Goal: Task Accomplishment & Management: Manage account settings

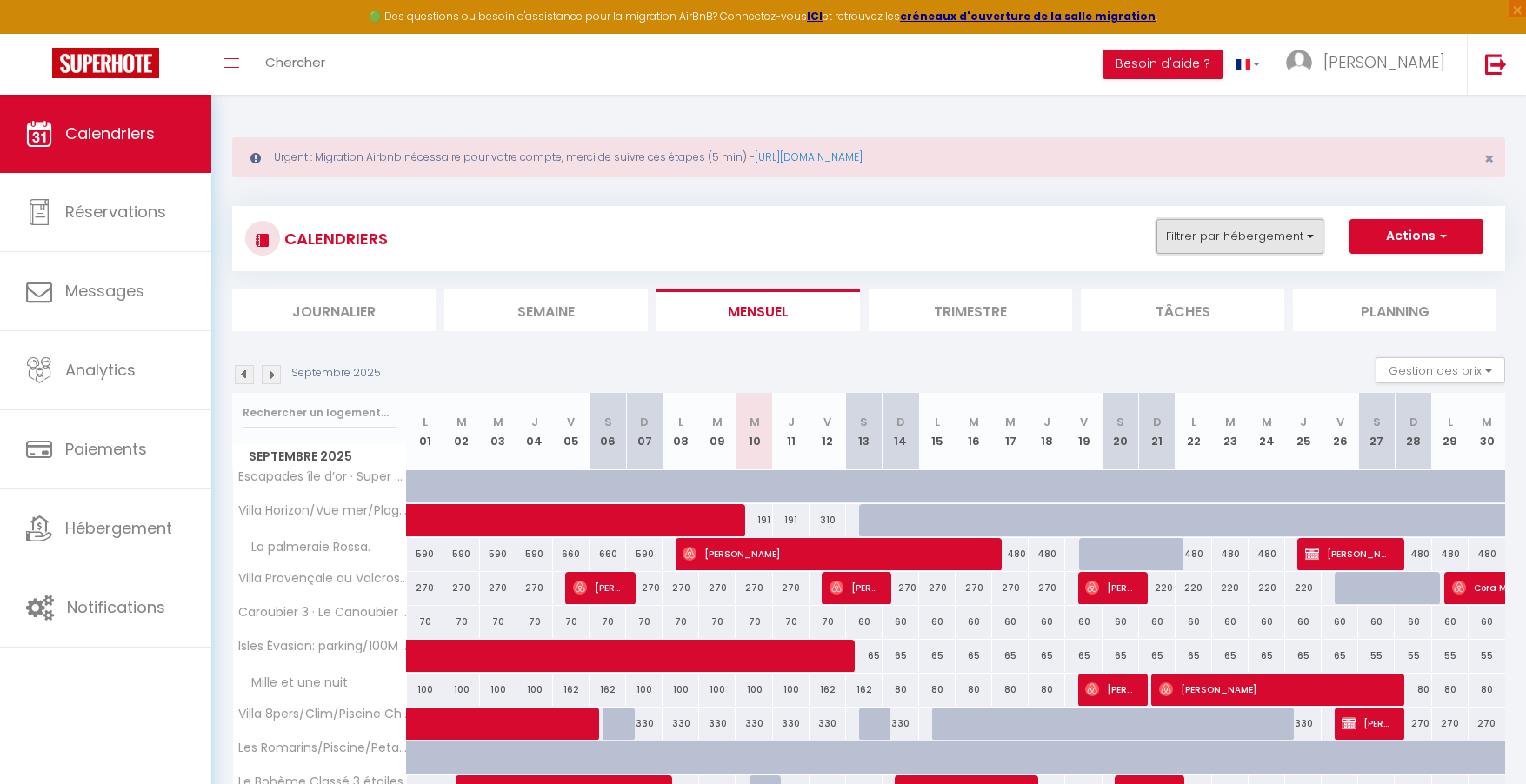
click at [1225, 242] on button "Filtrer par hébergement" at bounding box center [1239, 235] width 167 height 34
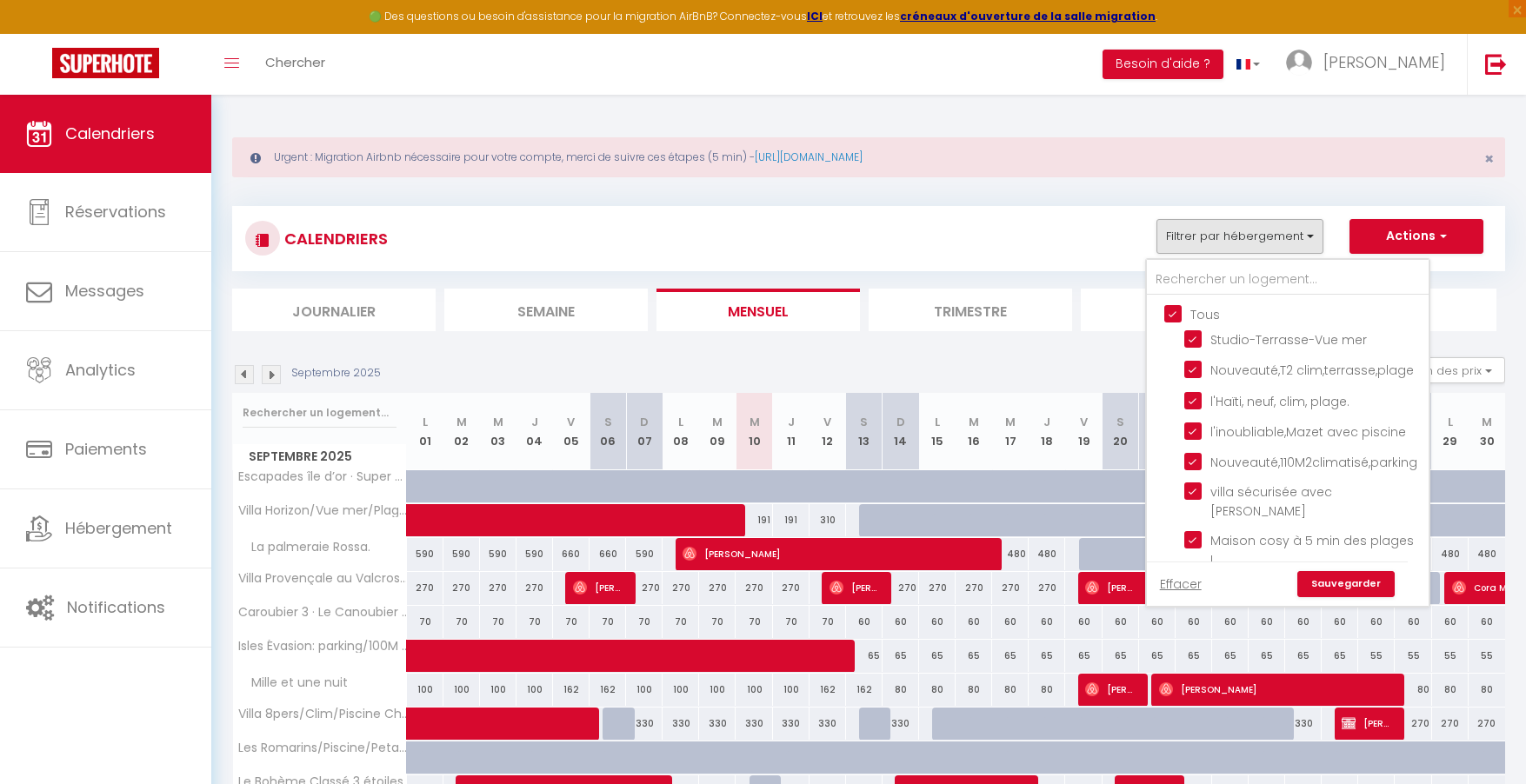
click at [1177, 312] on input "Tous" at bounding box center [1305, 313] width 281 height 18
checkbox input "false"
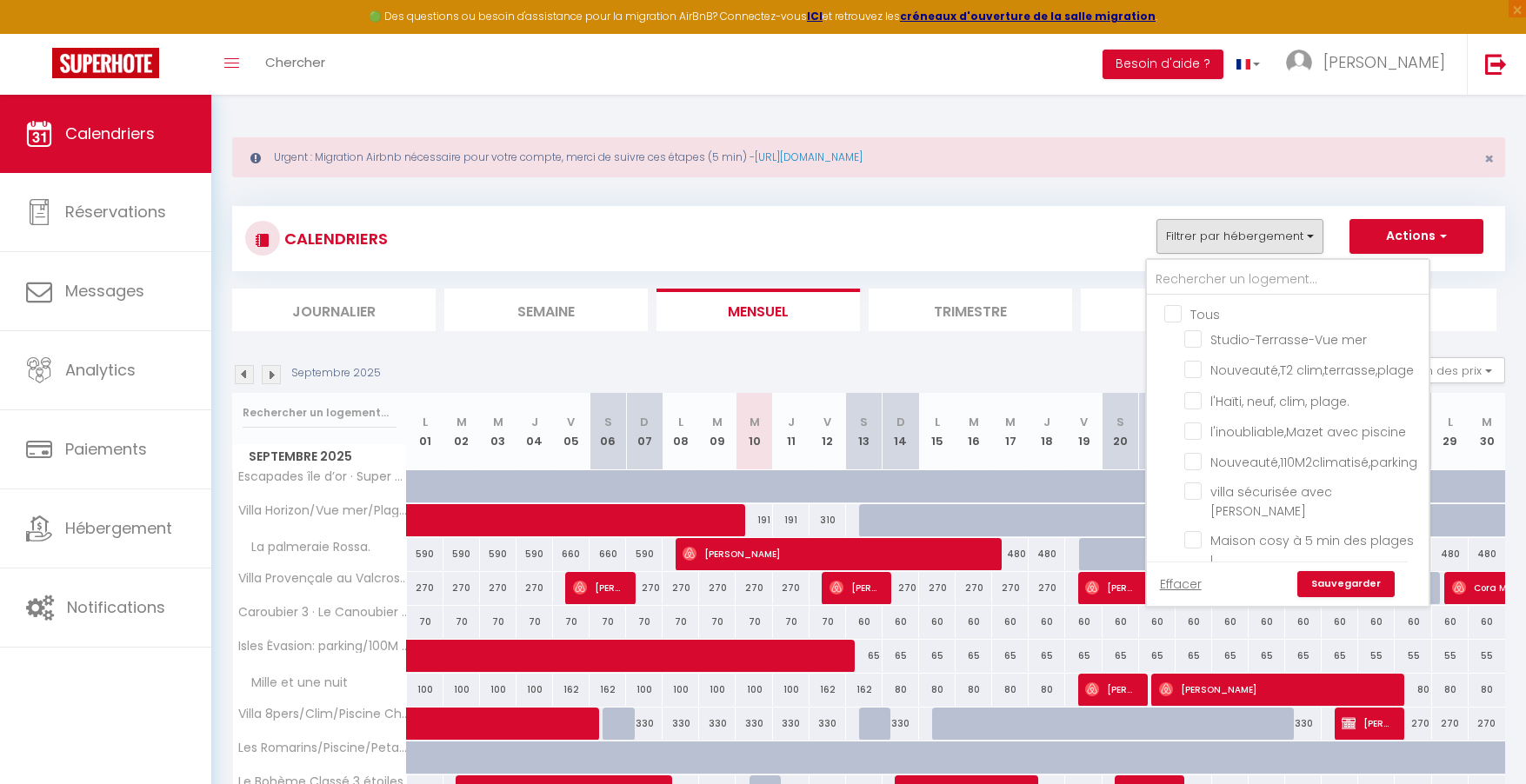
checkbox input "false"
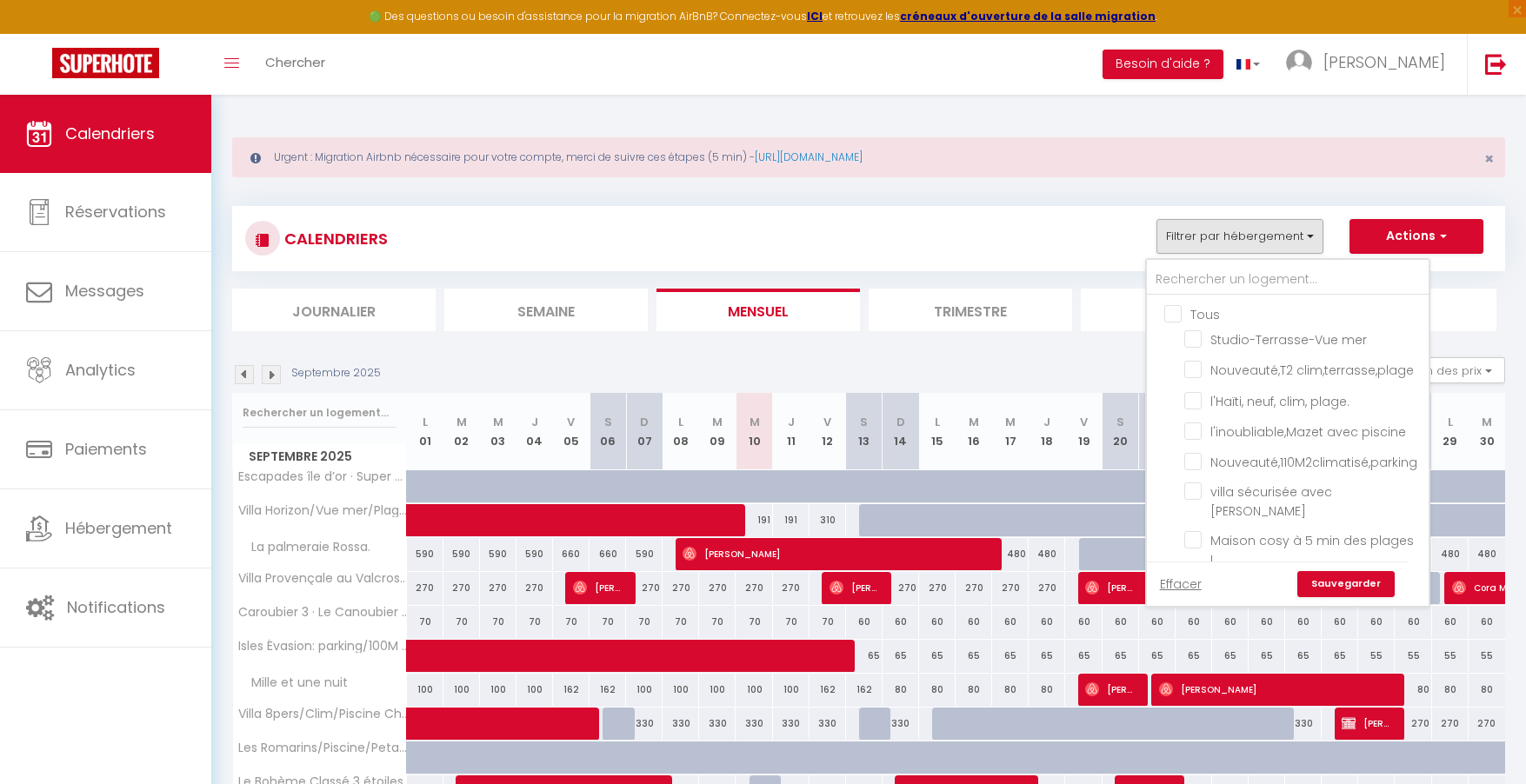
checkbox input "false"
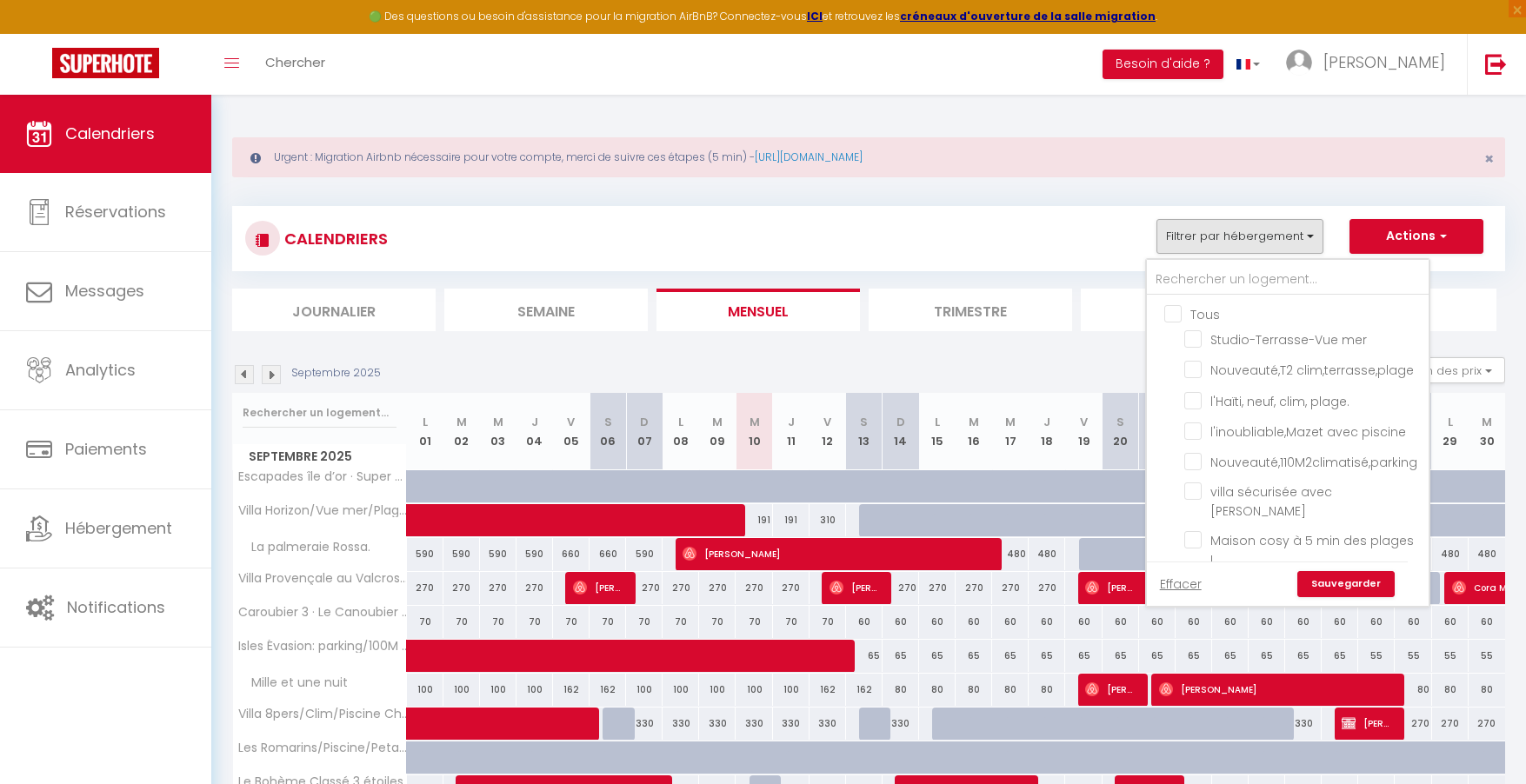
checkbox input "false"
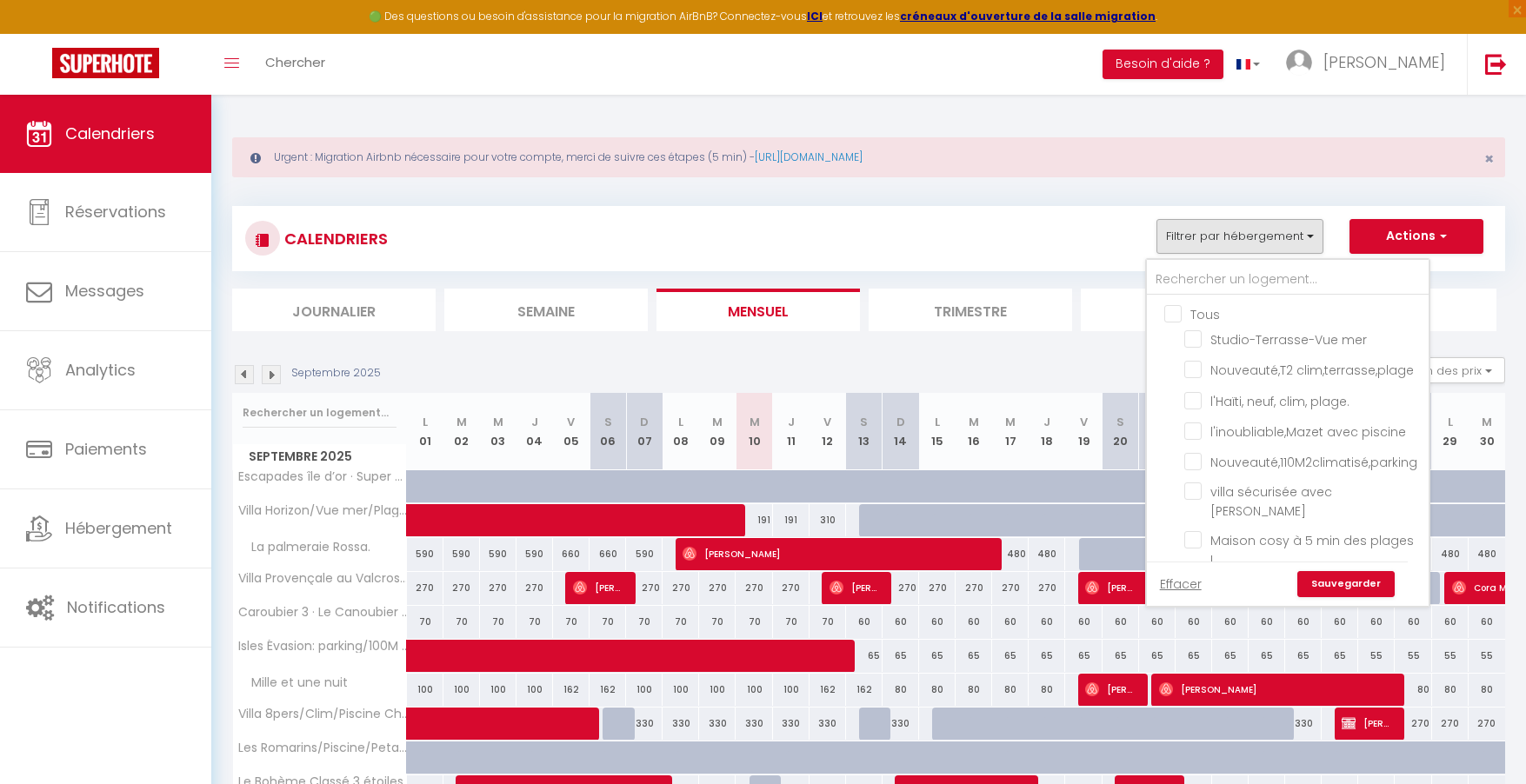
checkbox input "false"
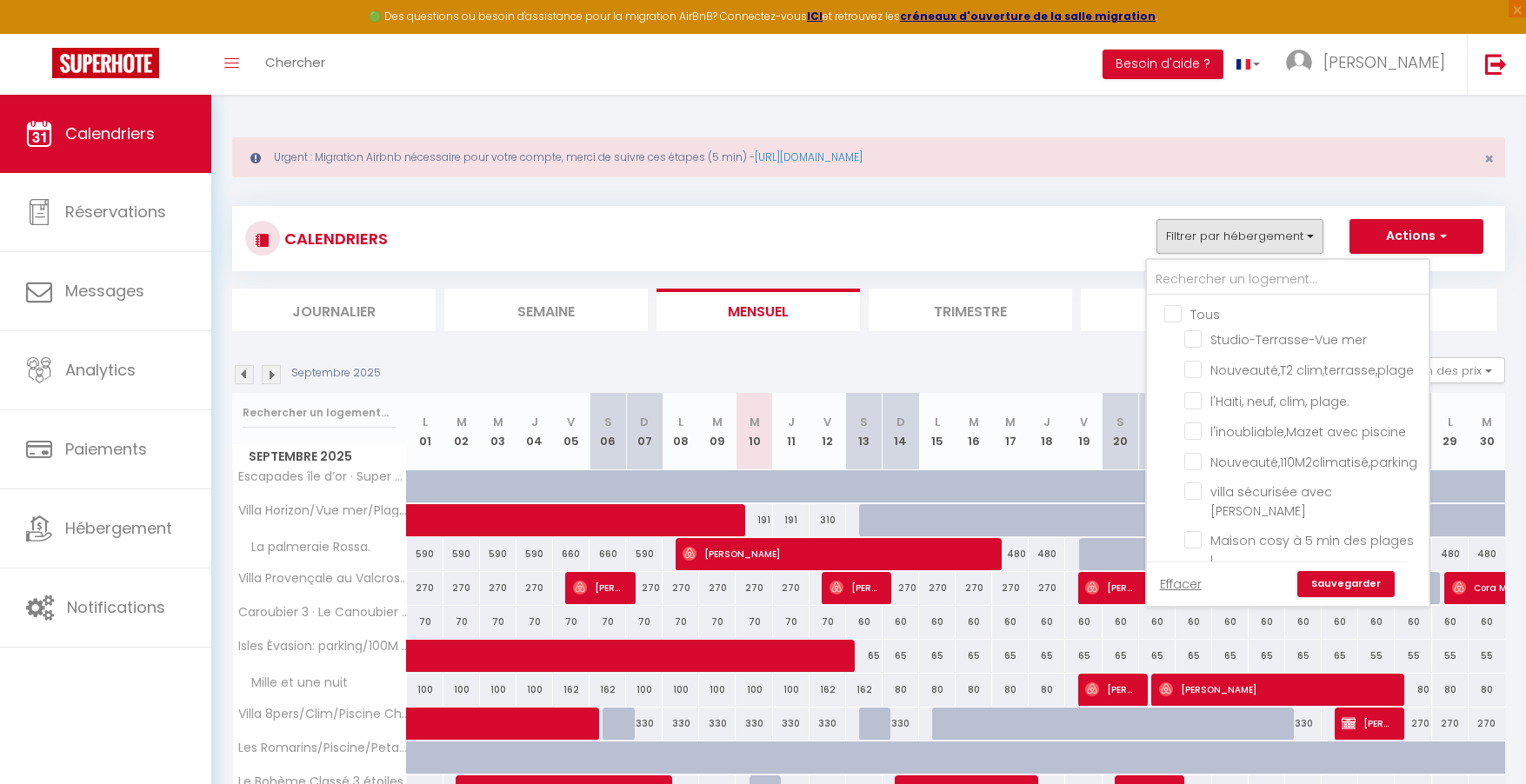
checkbox input "false"
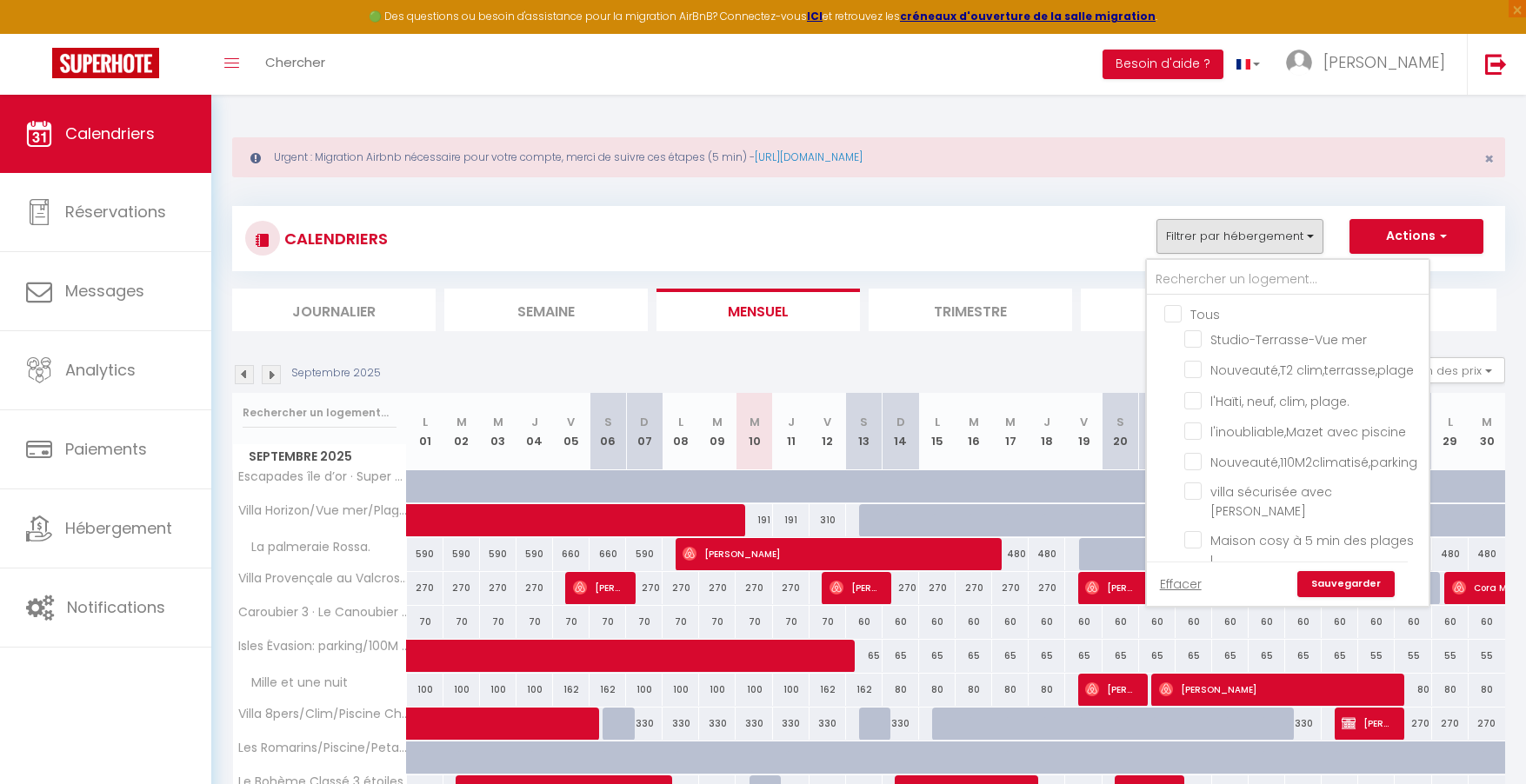
checkbox input "false"
click at [1193, 564] on input "Caroubier 3 · Le Canoubier / Classer 2* plages&port à pied" at bounding box center [1303, 572] width 238 height 18
checkbox input "true"
click at [1362, 579] on link "Sauvegarder" at bounding box center [1346, 585] width 97 height 26
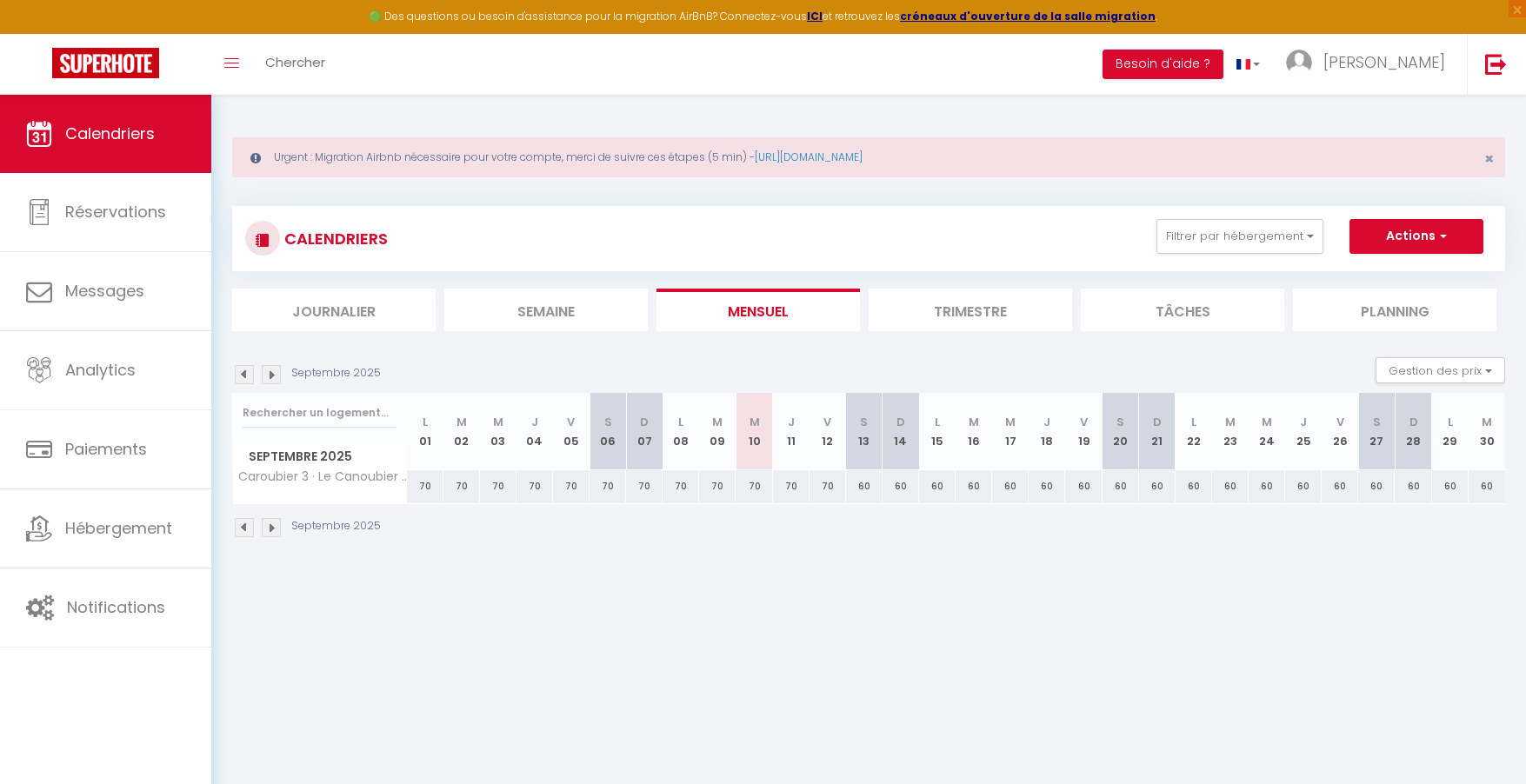
click at [246, 375] on img at bounding box center [244, 375] width 19 height 19
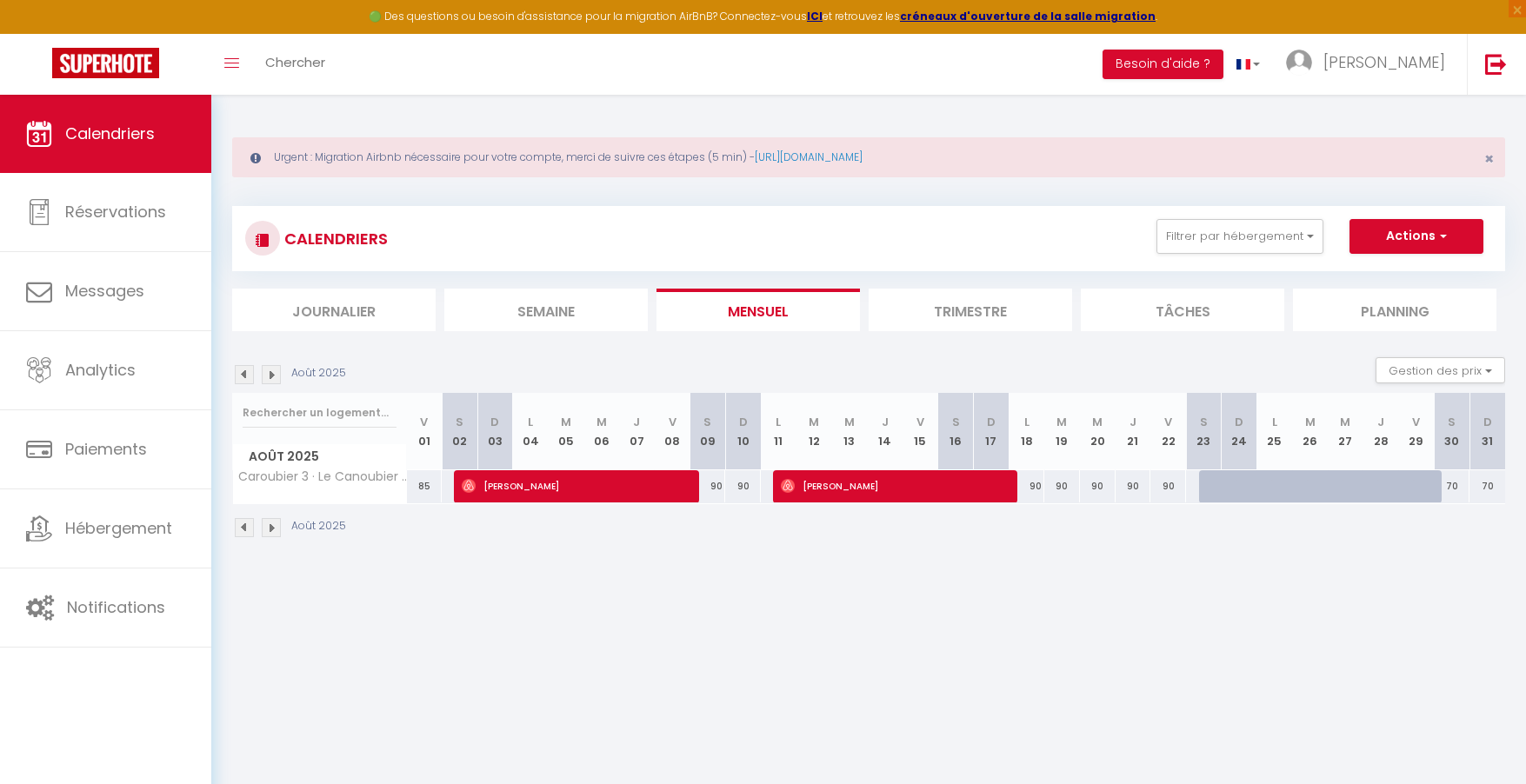
click at [271, 377] on img at bounding box center [272, 375] width 19 height 19
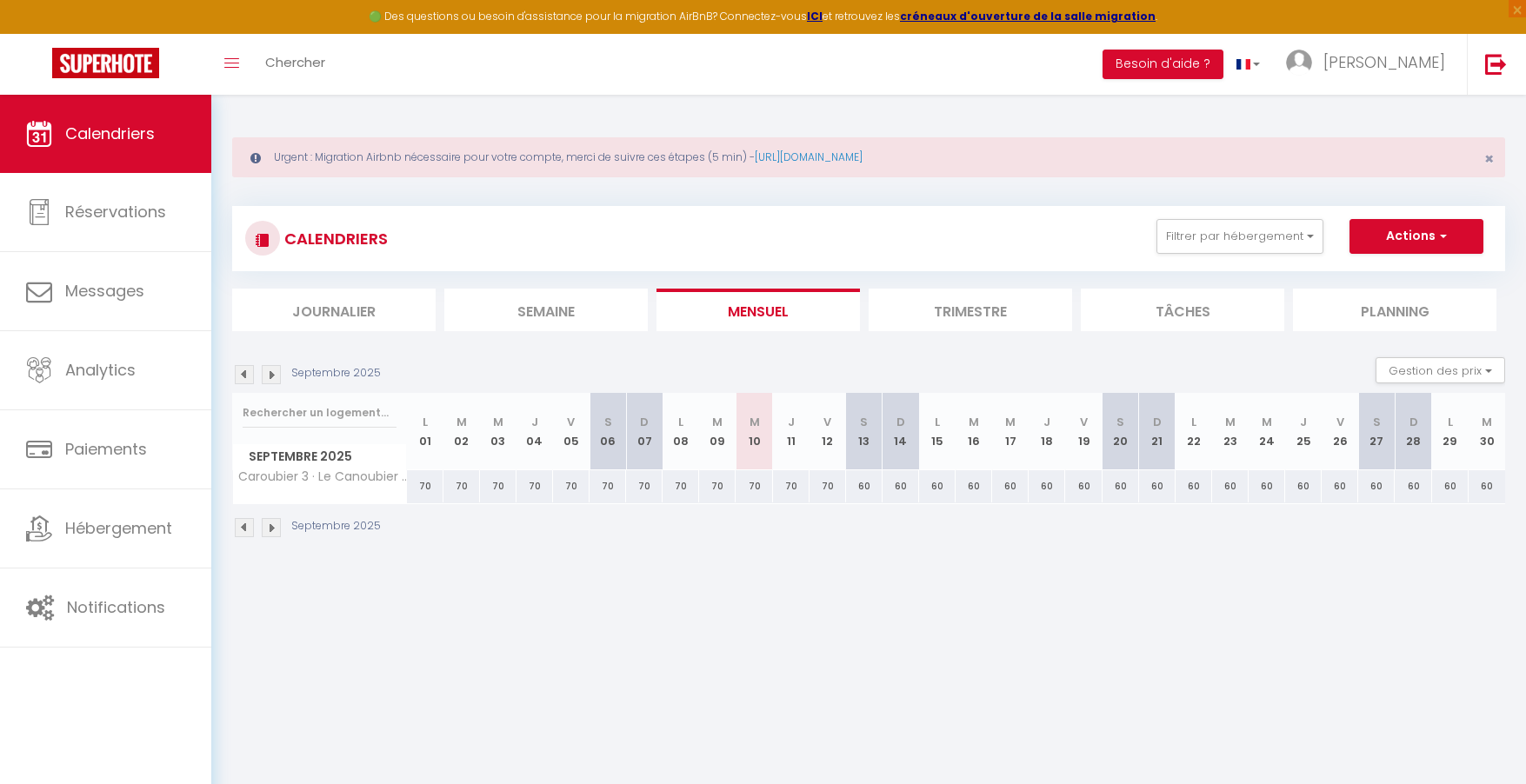
click at [864, 487] on div "60" at bounding box center [864, 486] width 36 height 32
type input "60"
type input "Sam 13 Septembre 2025"
type input "Dim 14 Septembre 2025"
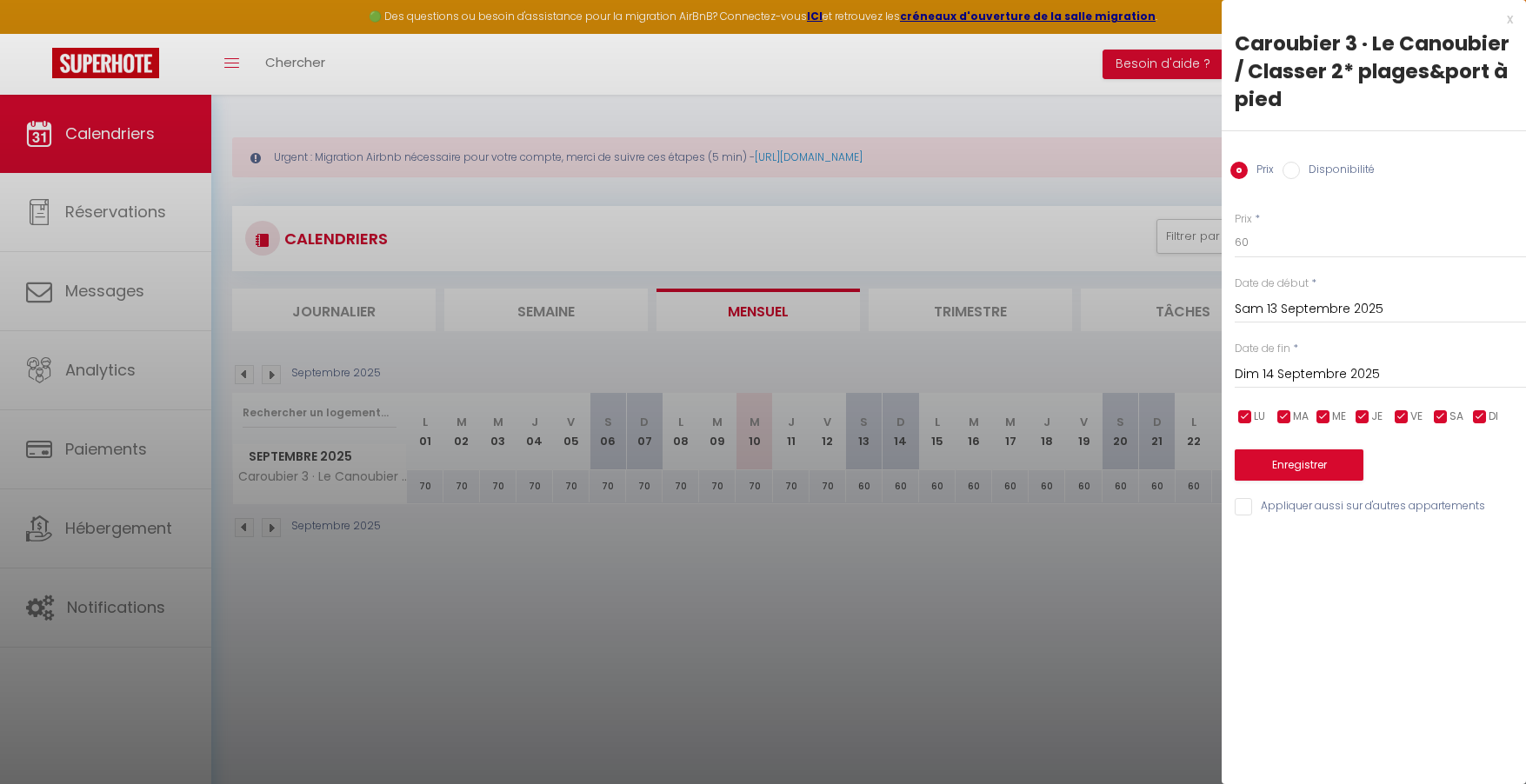
click at [1284, 366] on input "Dim 14 Septembre 2025" at bounding box center [1380, 375] width 291 height 23
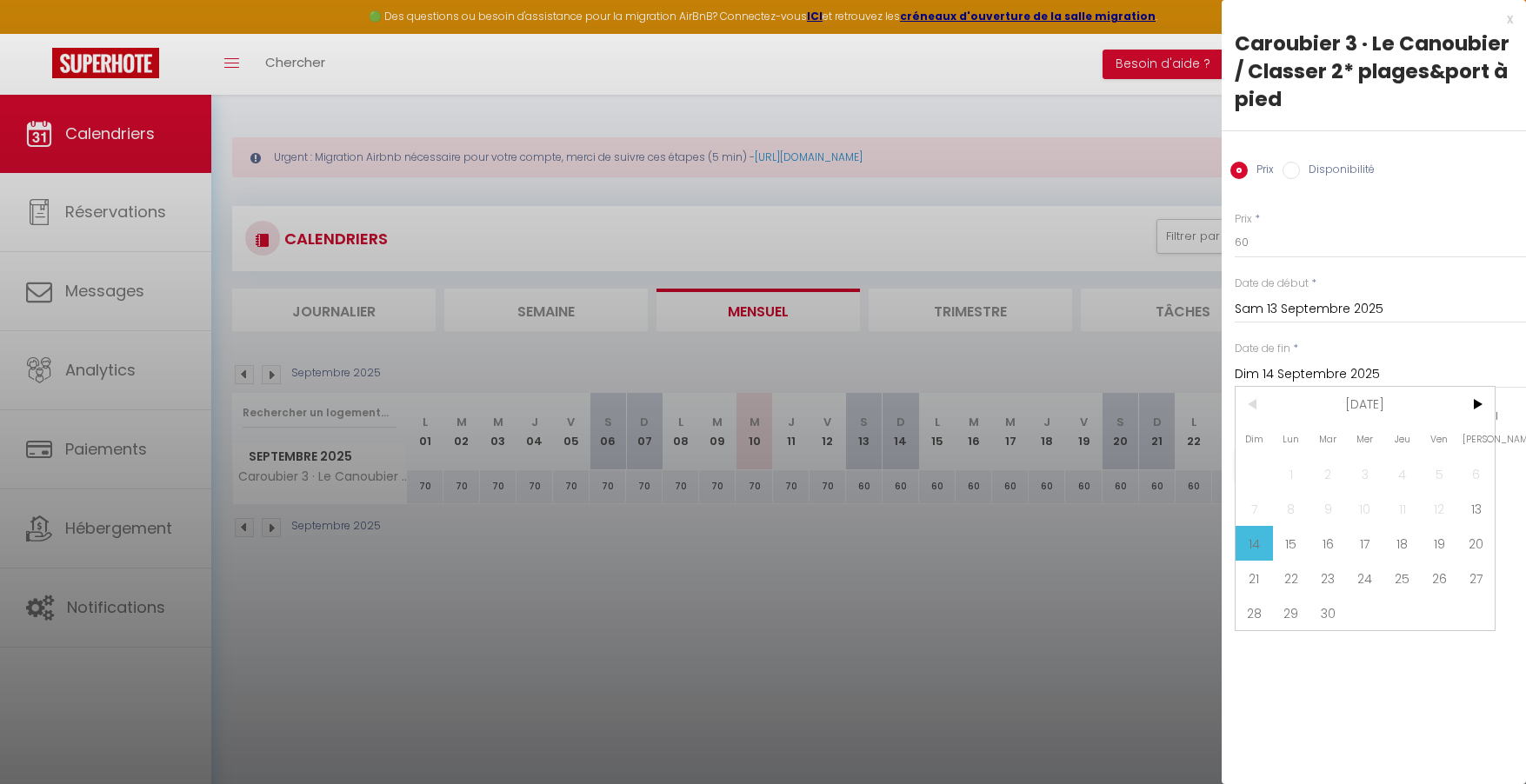
click at [952, 485] on div at bounding box center [763, 392] width 1526 height 784
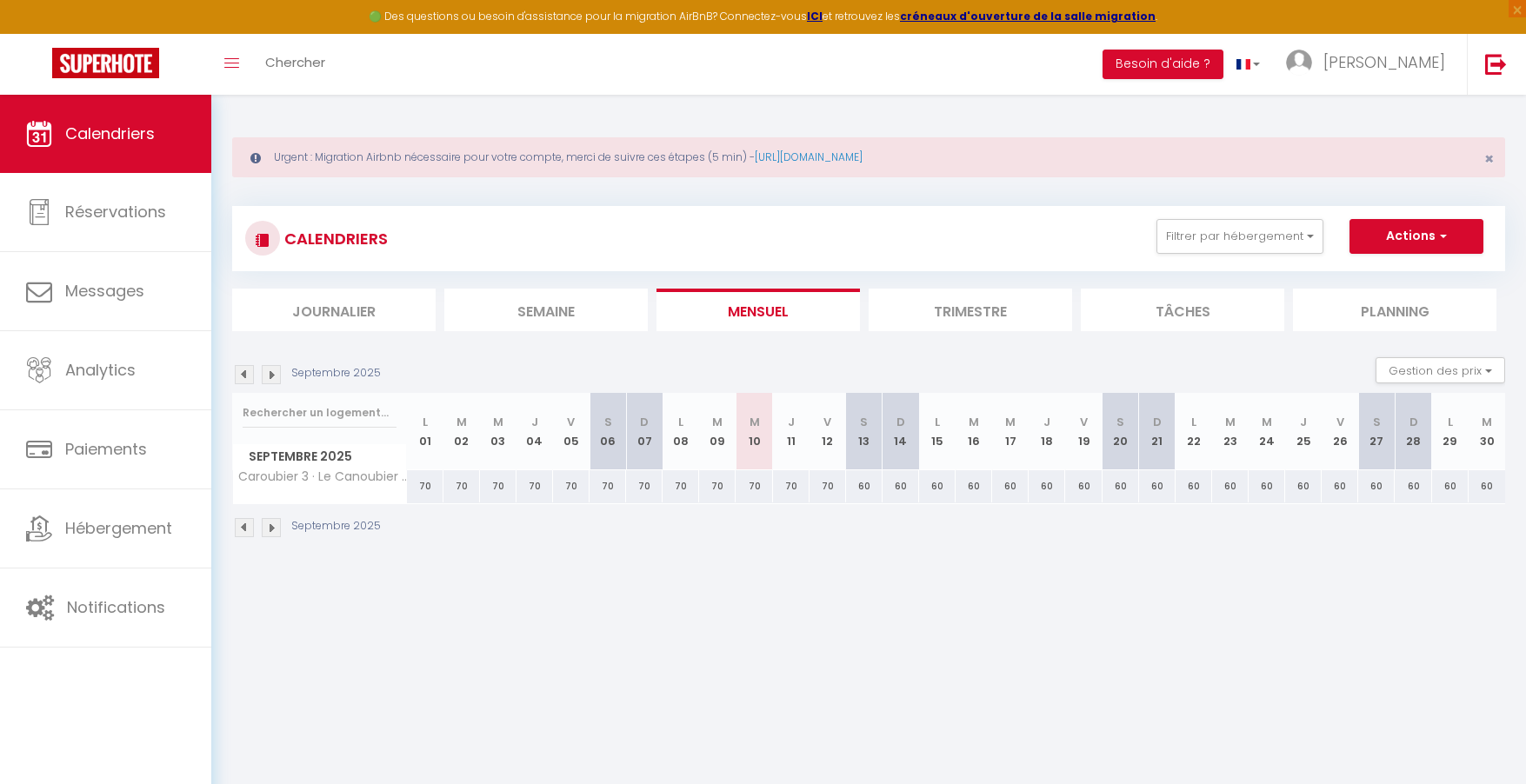
click at [866, 482] on div "60" at bounding box center [864, 486] width 36 height 32
type input "60"
type input "Sam 13 Septembre 2025"
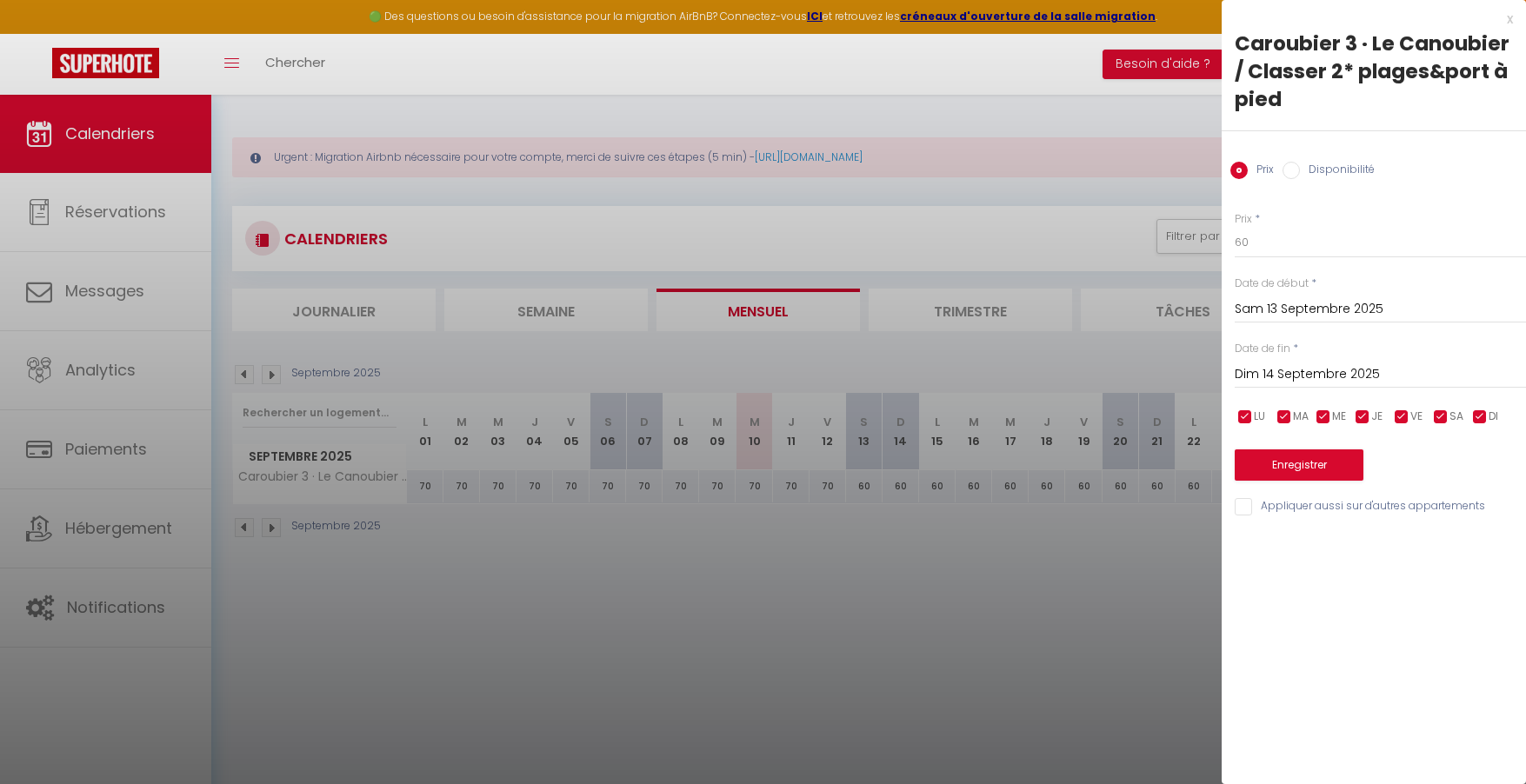
click at [1260, 370] on input "Dim 14 Septembre 2025" at bounding box center [1380, 375] width 291 height 23
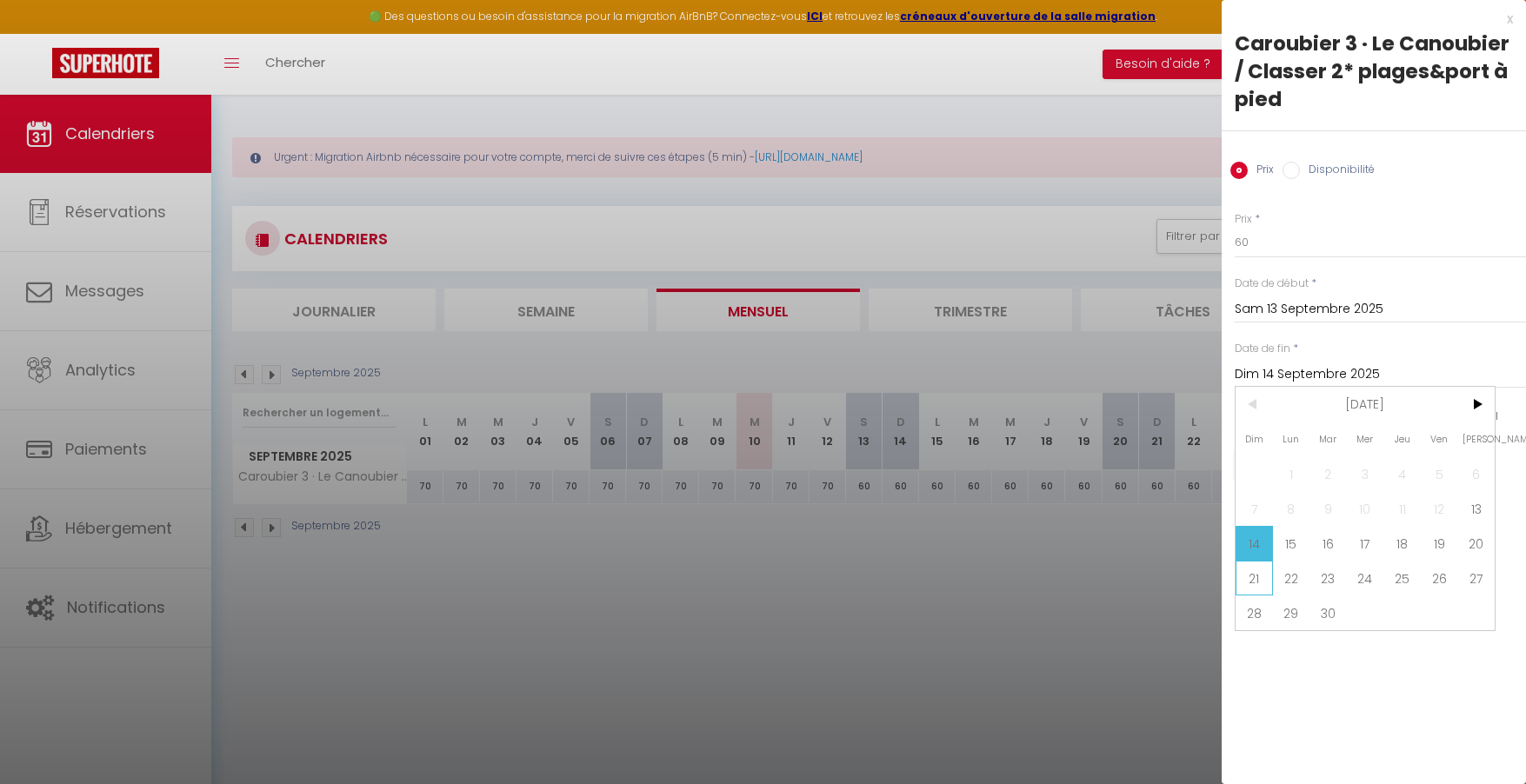
click at [1260, 578] on span "21" at bounding box center [1254, 578] width 37 height 34
type input "Dim 21 Septembre 2025"
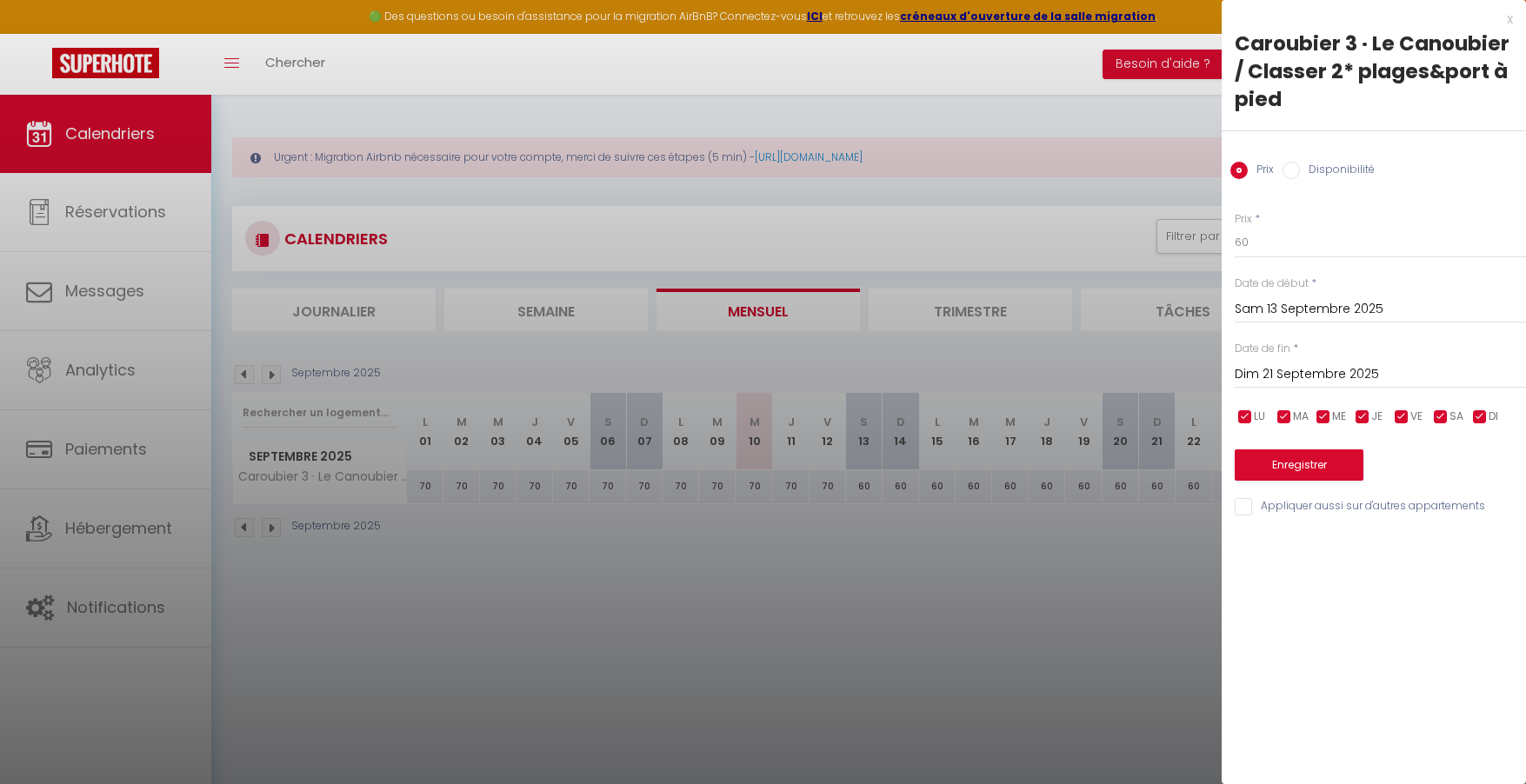
click at [1295, 169] on input "Disponibilité" at bounding box center [1291, 170] width 18 height 18
radio input "true"
radio input "false"
click at [1281, 248] on select "Disponible Indisponible" at bounding box center [1380, 243] width 291 height 33
select select "0"
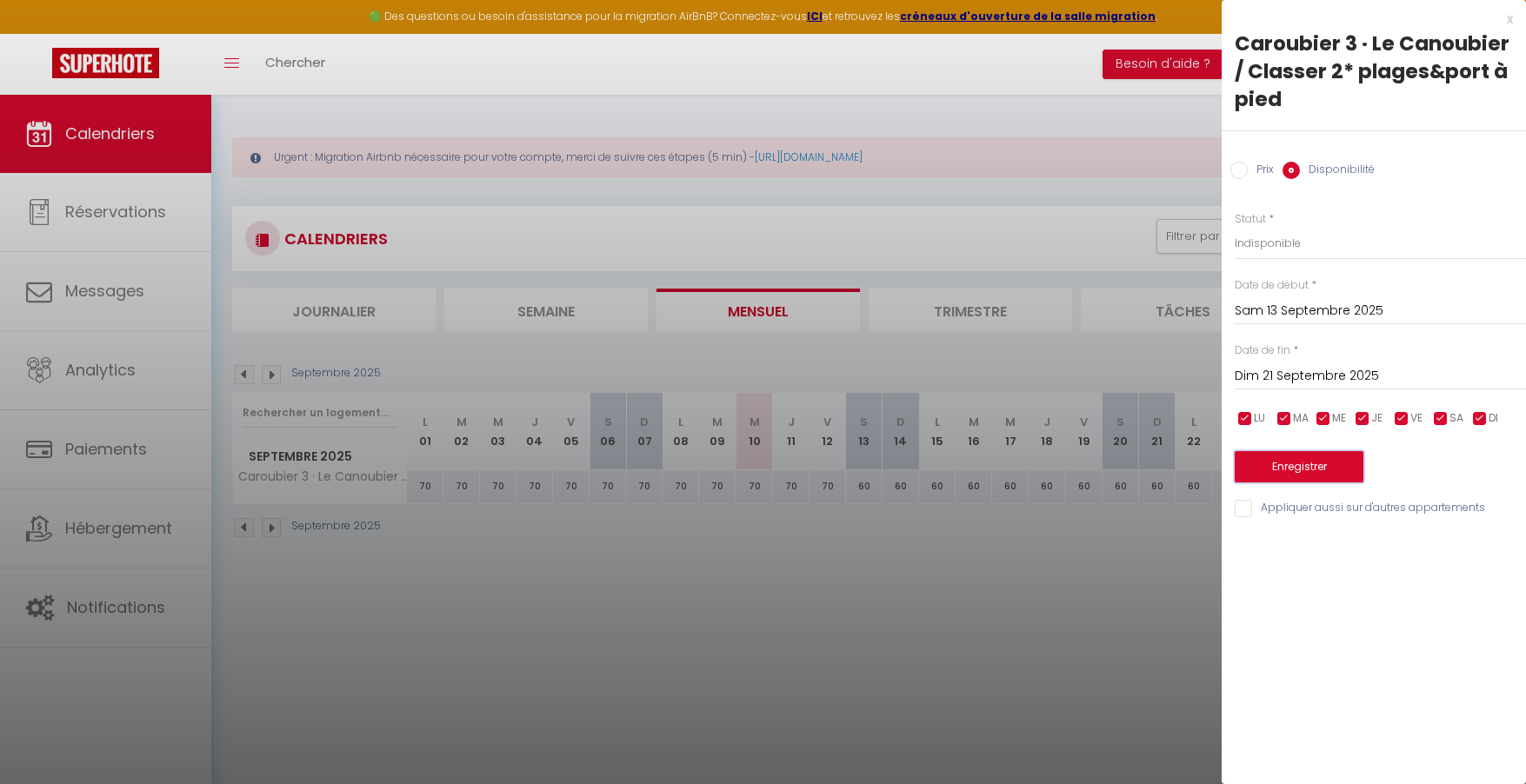
click at [1295, 459] on button "Enregistrer" at bounding box center [1299, 467] width 129 height 31
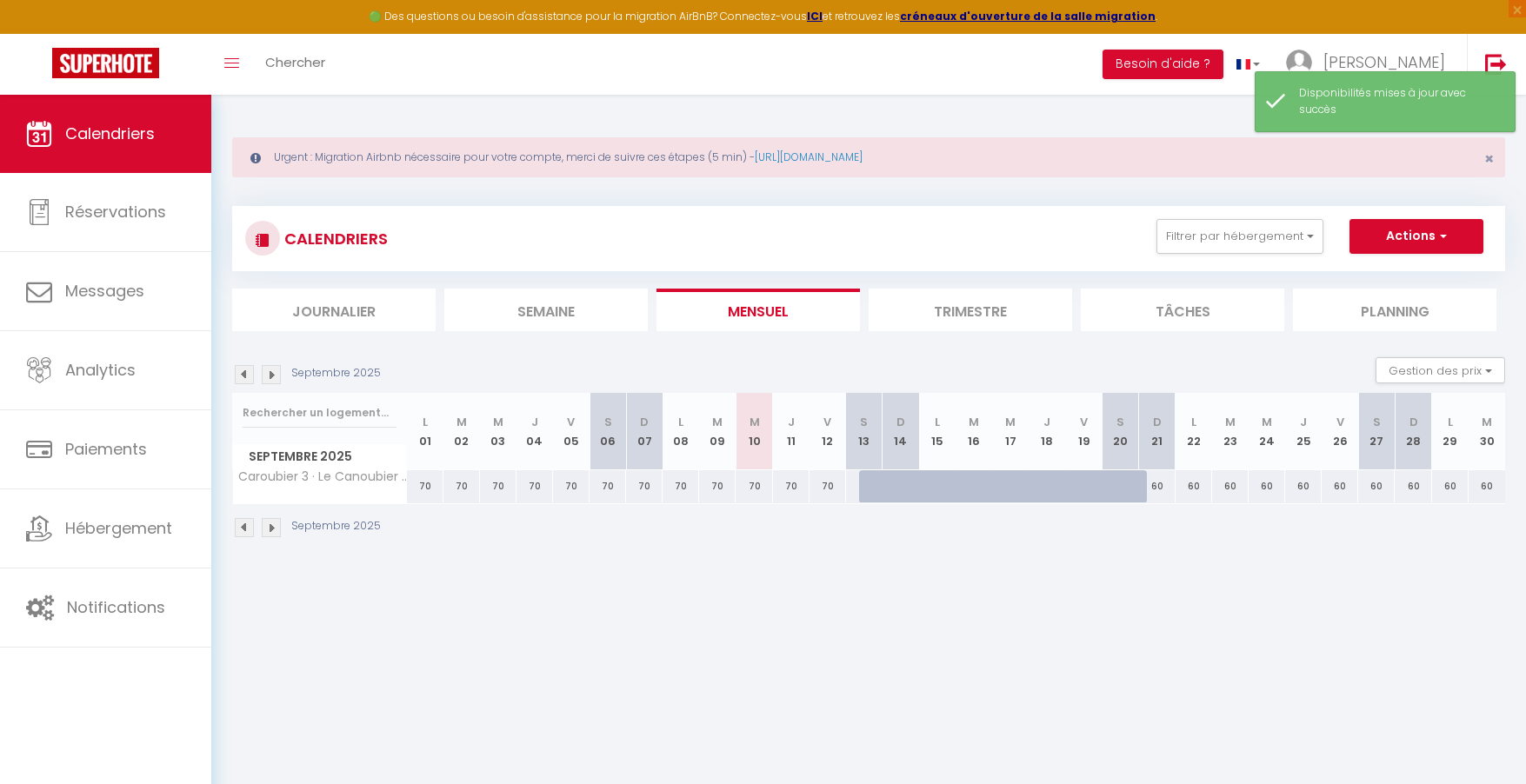
click at [273, 370] on img at bounding box center [272, 375] width 19 height 19
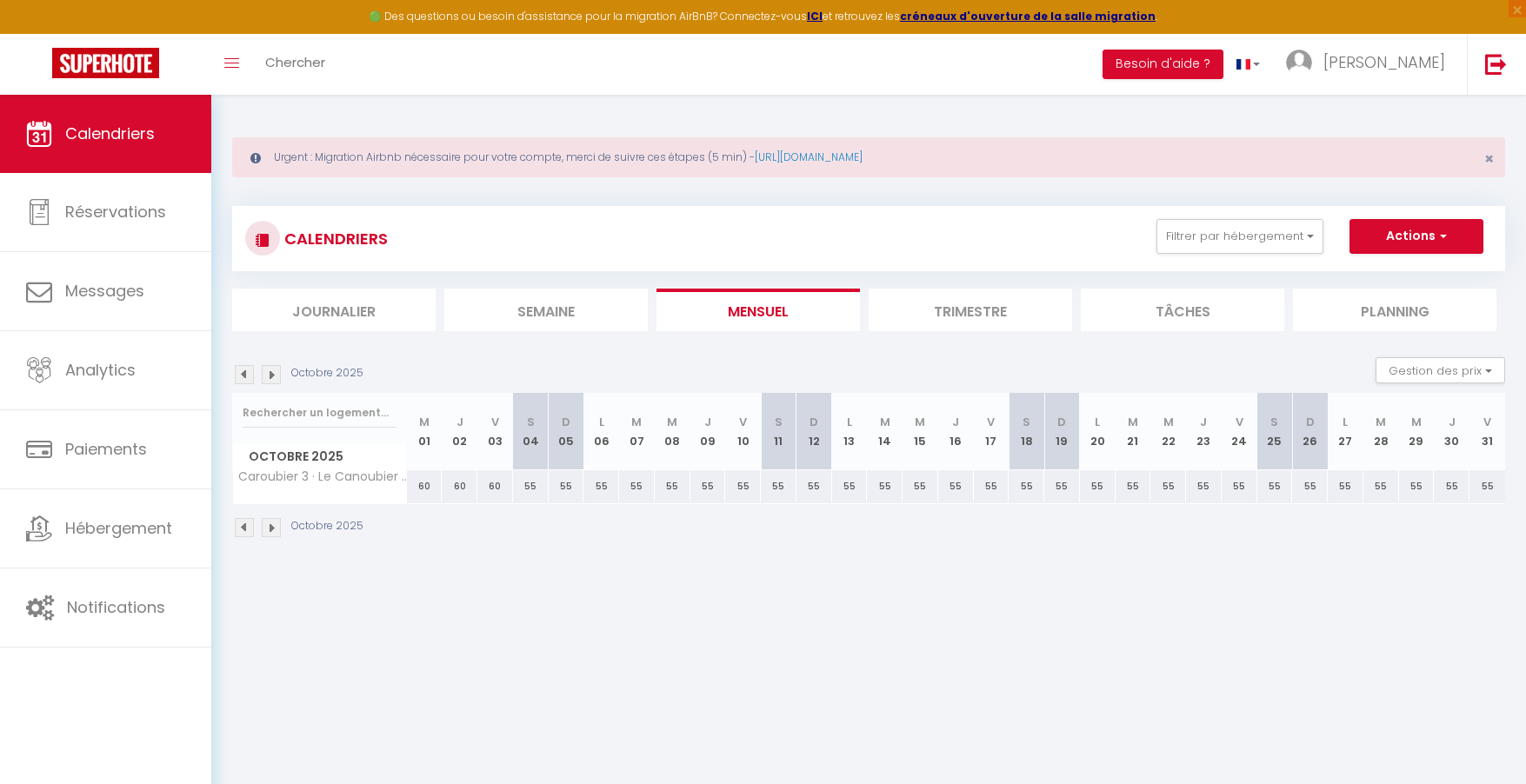
click at [817, 486] on div "55" at bounding box center [814, 486] width 35 height 32
select select "1"
type input "Dim 12 Octobre 2025"
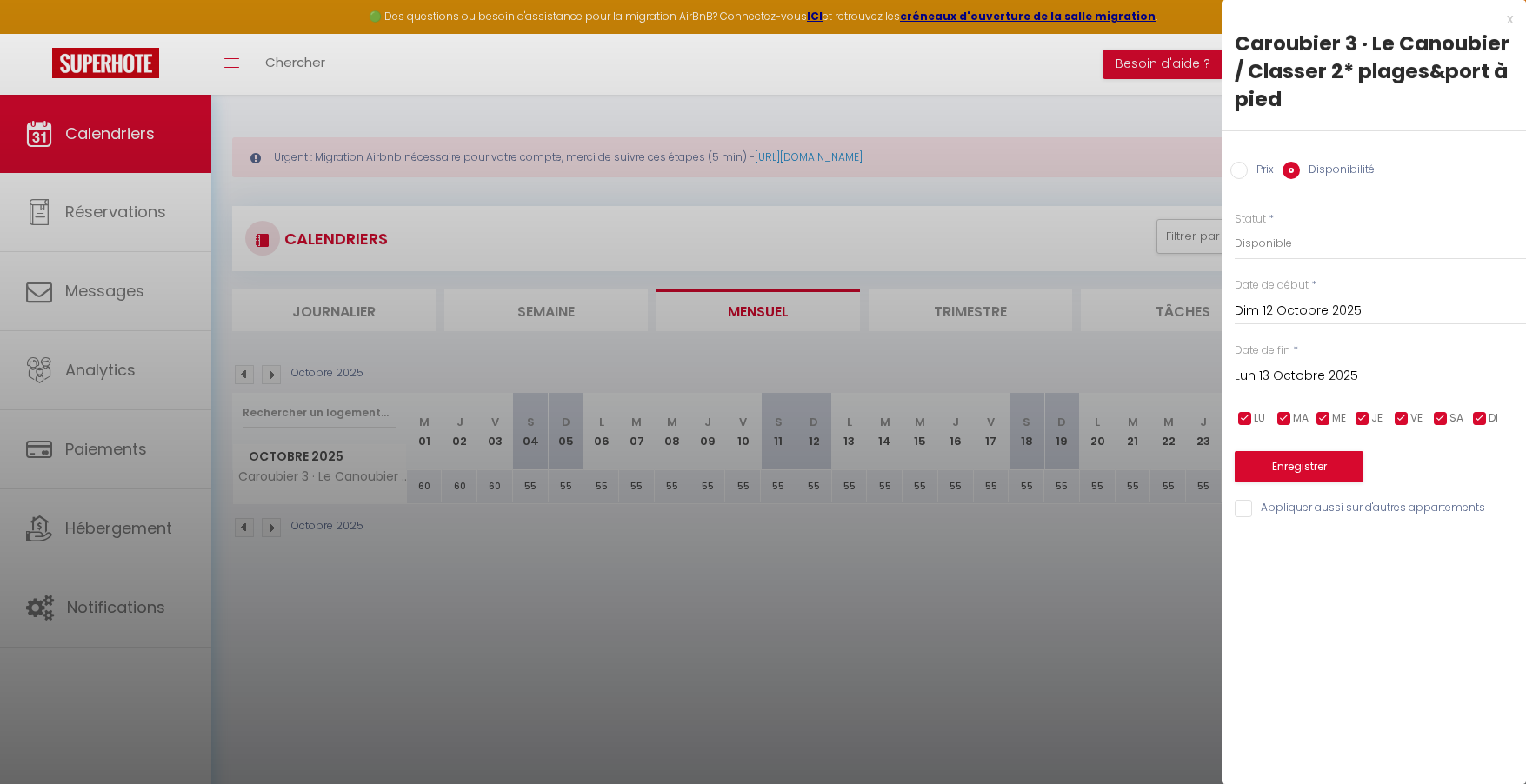
click at [1305, 365] on input "Lun 13 Octobre 2025" at bounding box center [1380, 377] width 291 height 23
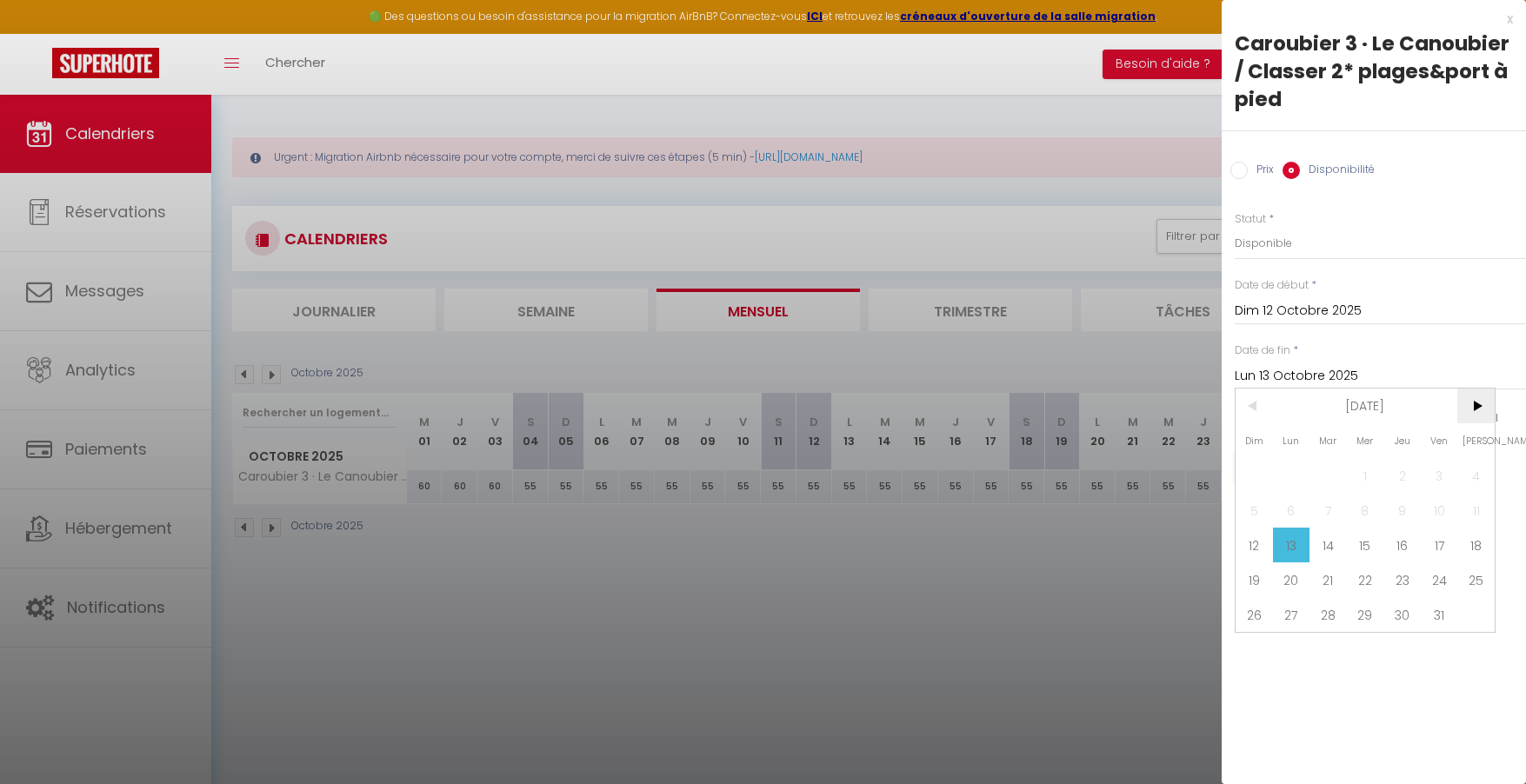
click at [1475, 399] on span ">" at bounding box center [1476, 406] width 37 height 34
click at [1246, 404] on span "<" at bounding box center [1254, 406] width 37 height 34
click at [1278, 572] on span "20" at bounding box center [1291, 579] width 37 height 34
type input "Lun 20 Octobre 2025"
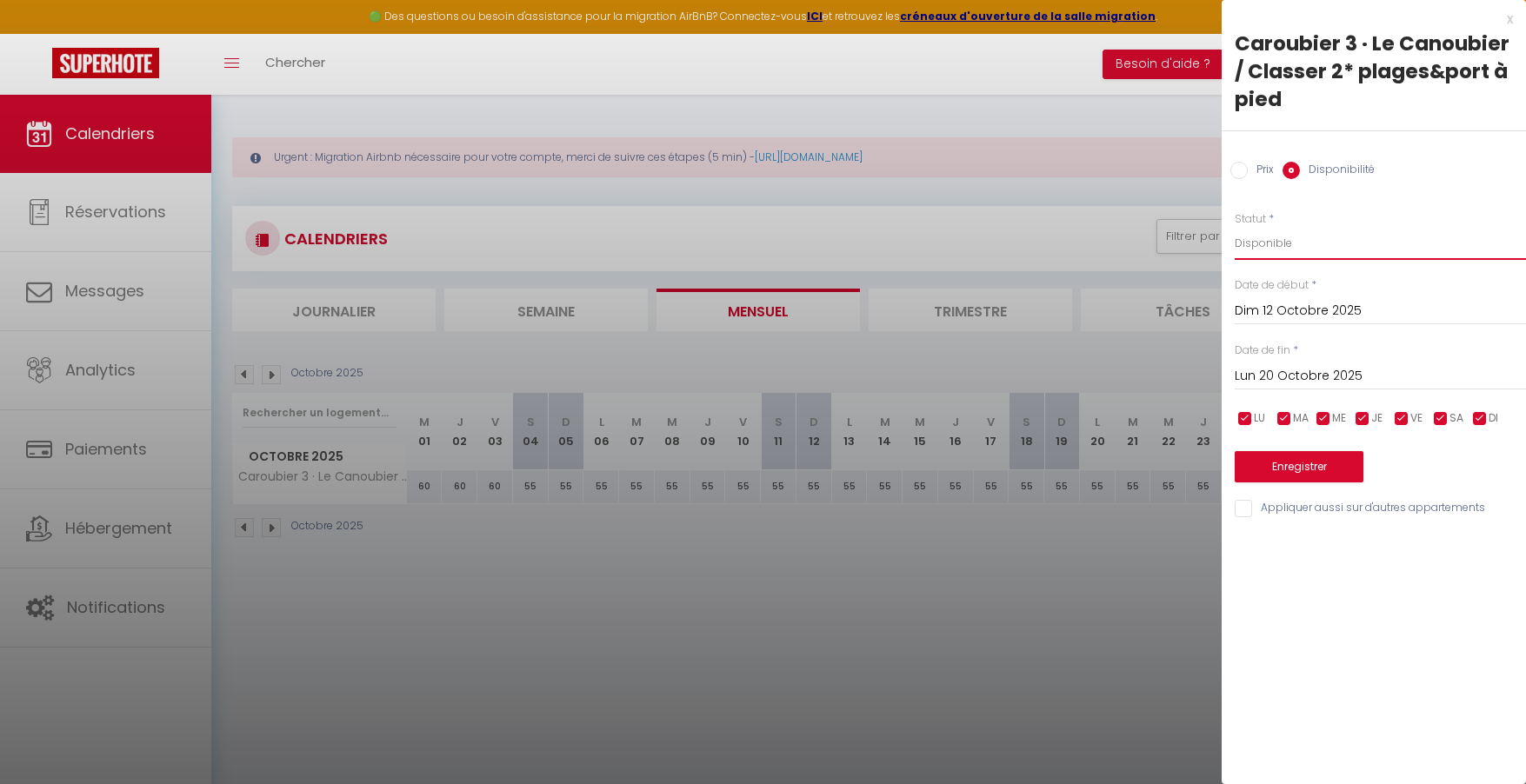
click at [1283, 246] on select "Disponible Indisponible" at bounding box center [1380, 243] width 291 height 33
select select "0"
click at [1306, 456] on button "Enregistrer" at bounding box center [1299, 467] width 129 height 31
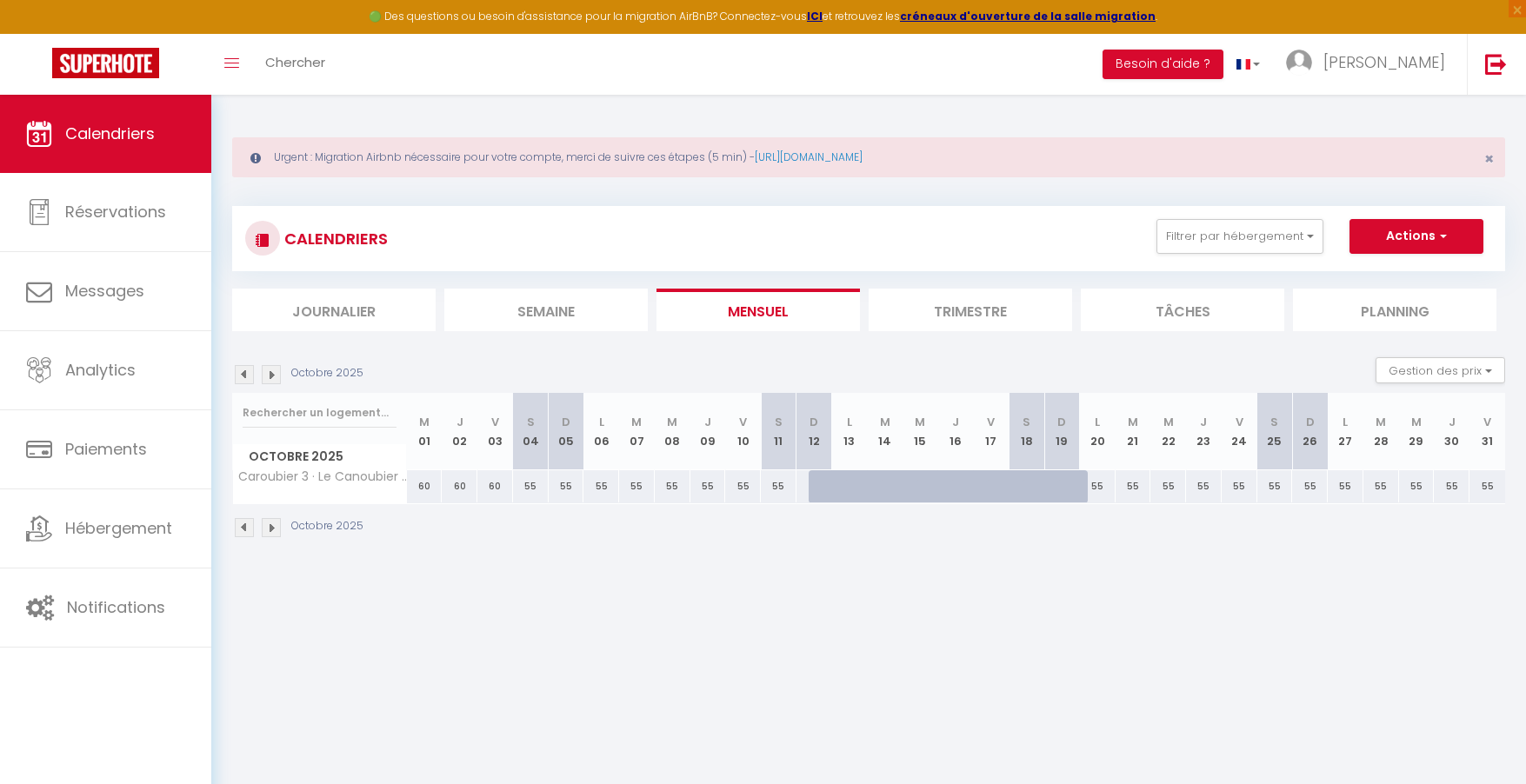
click at [246, 376] on img at bounding box center [244, 375] width 19 height 19
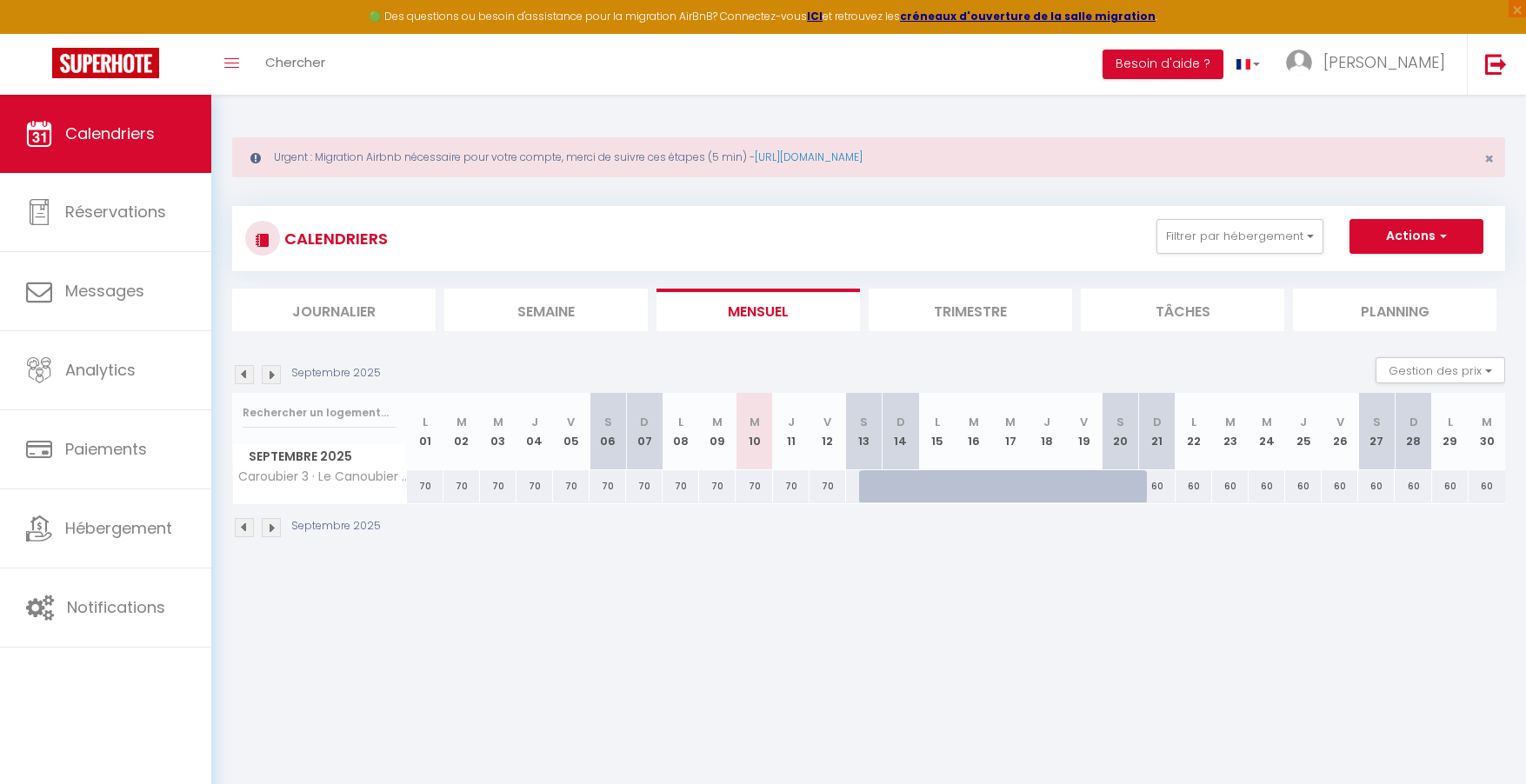
click at [251, 376] on img at bounding box center [244, 375] width 19 height 19
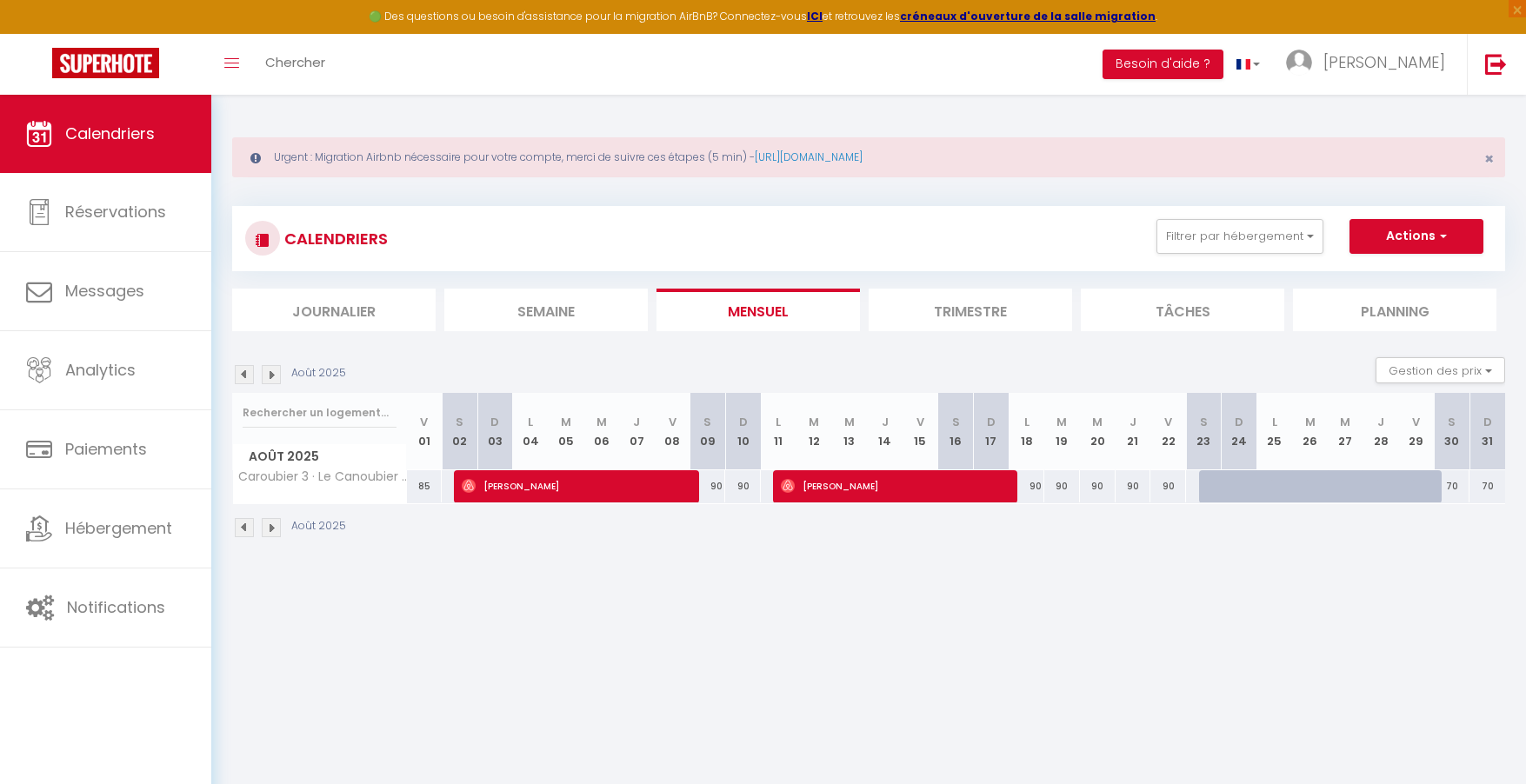
click at [251, 376] on img at bounding box center [244, 375] width 19 height 19
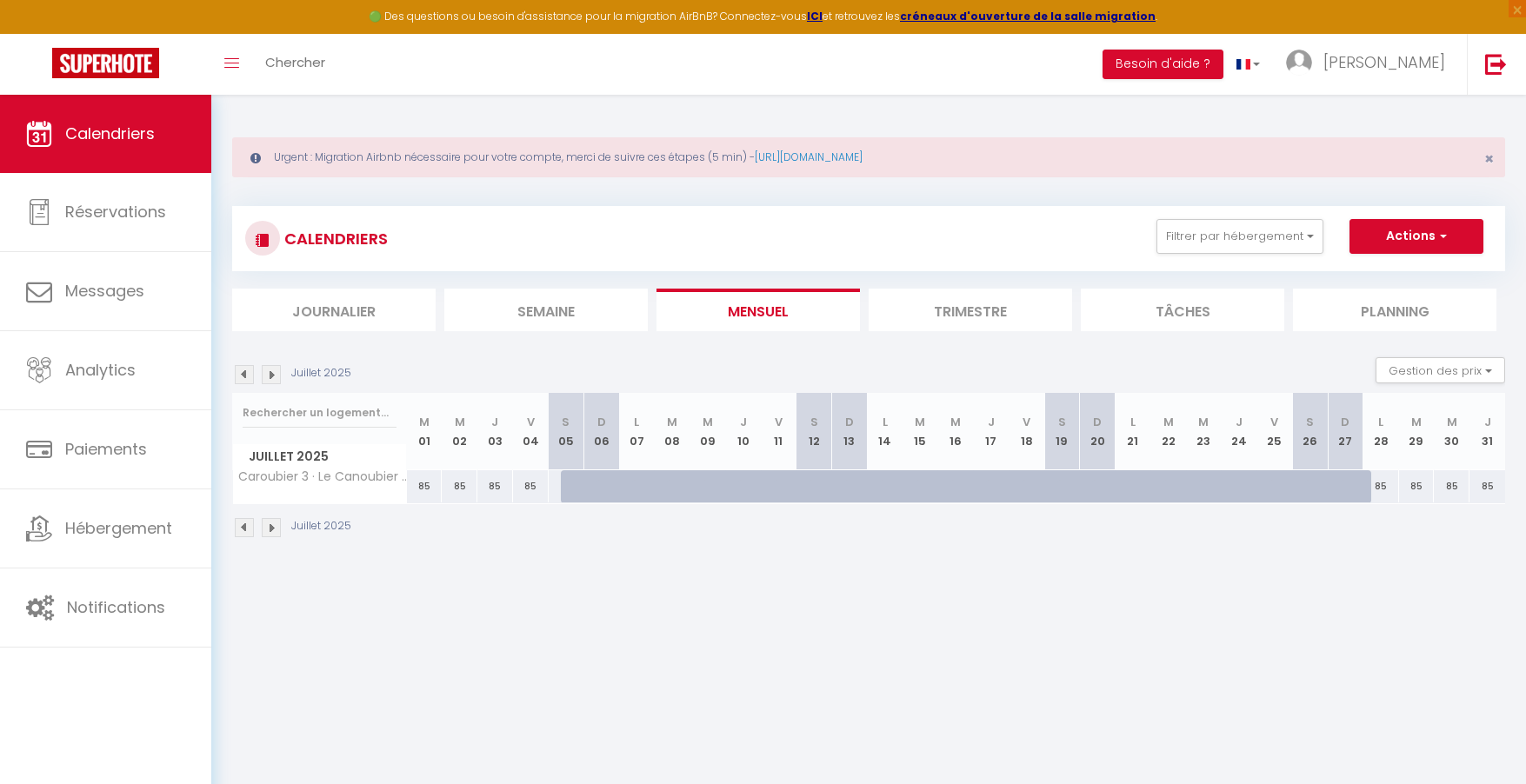
click at [275, 373] on img at bounding box center [272, 375] width 19 height 19
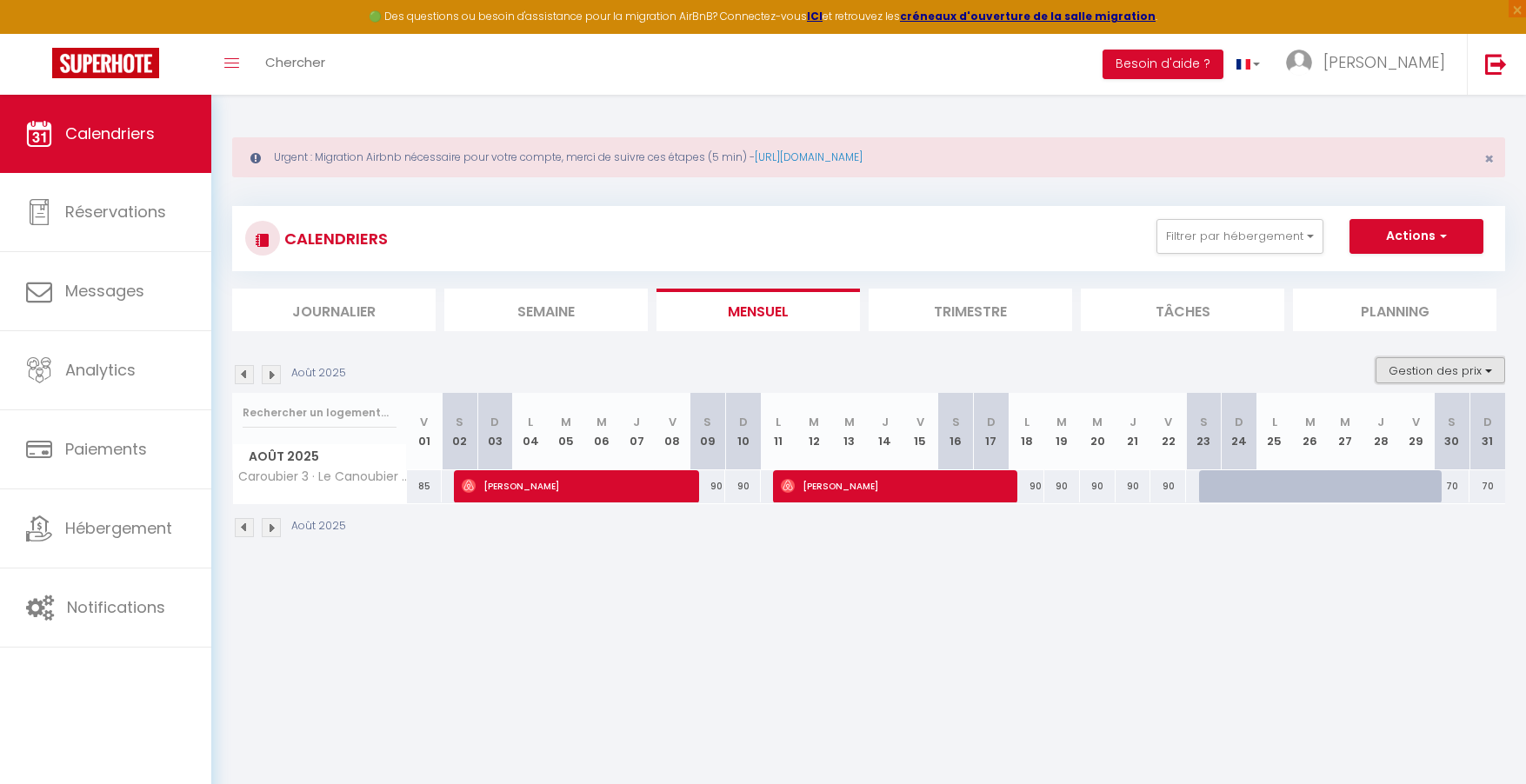
click at [1413, 370] on button "Gestion des prix" at bounding box center [1440, 370] width 130 height 26
click at [1355, 423] on input "Nb Nuits minimum" at bounding box center [1425, 424] width 156 height 18
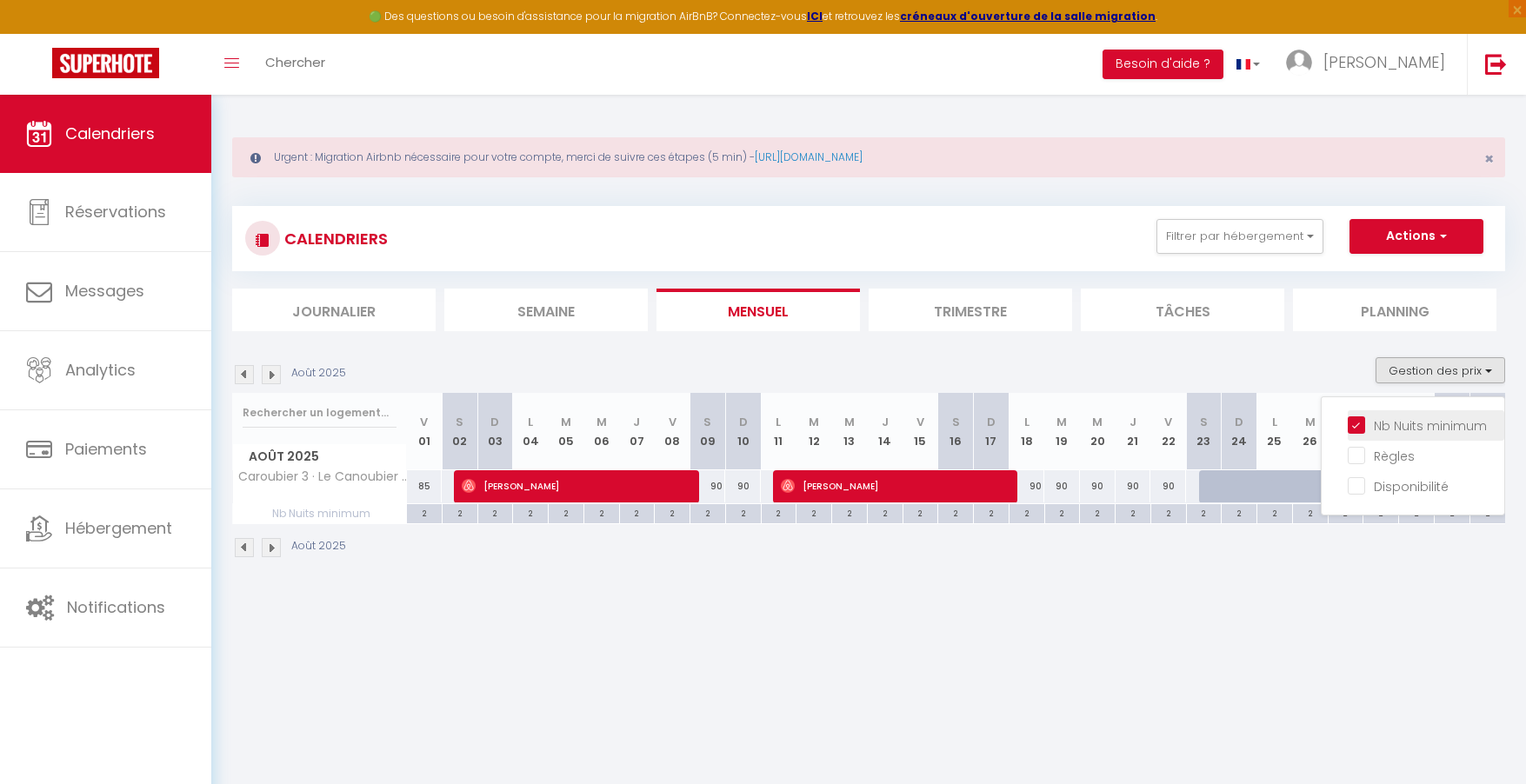
click at [1355, 423] on input "Nb Nuits minimum" at bounding box center [1425, 424] width 156 height 18
checkbox input "false"
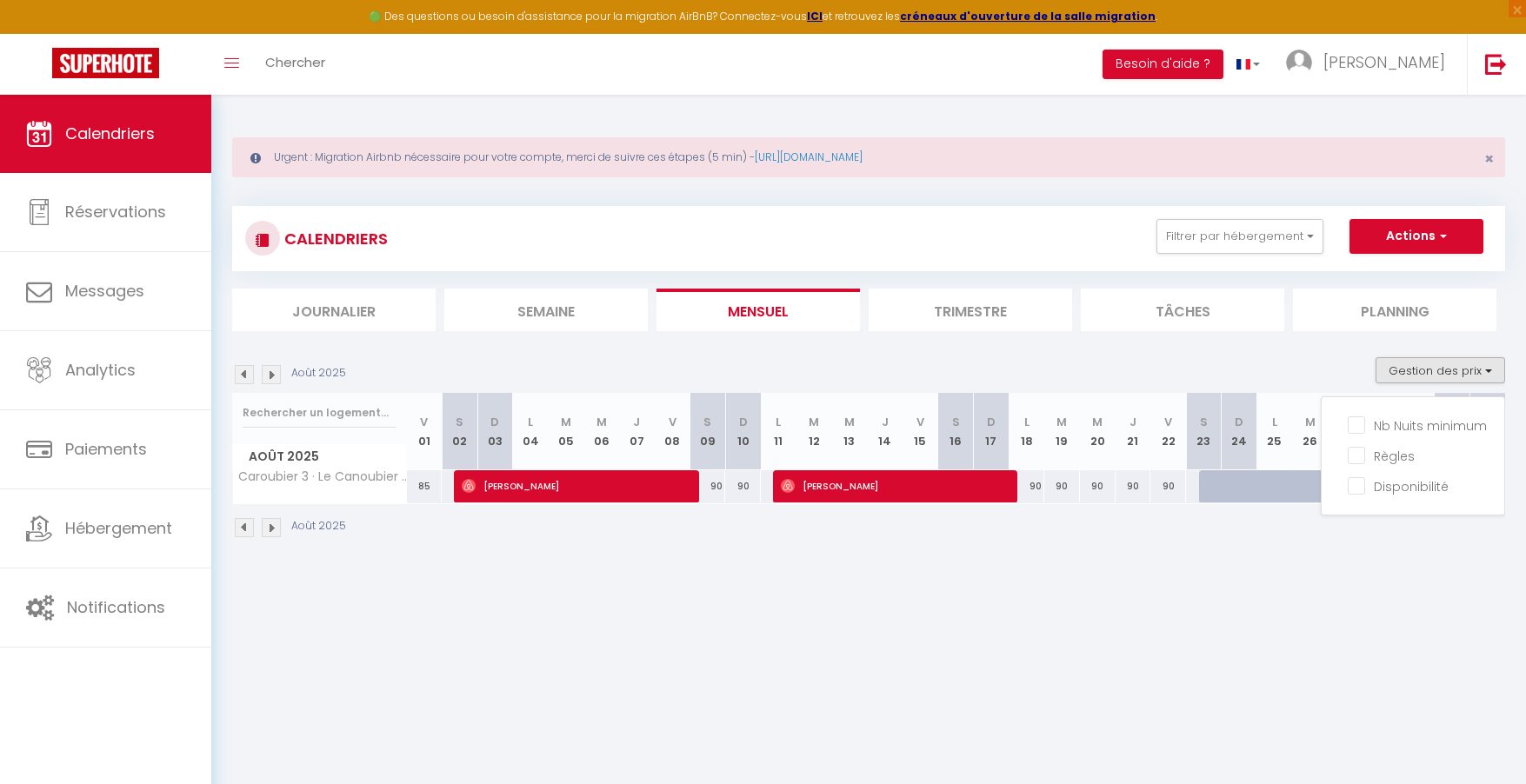
click at [242, 373] on img at bounding box center [244, 375] width 19 height 19
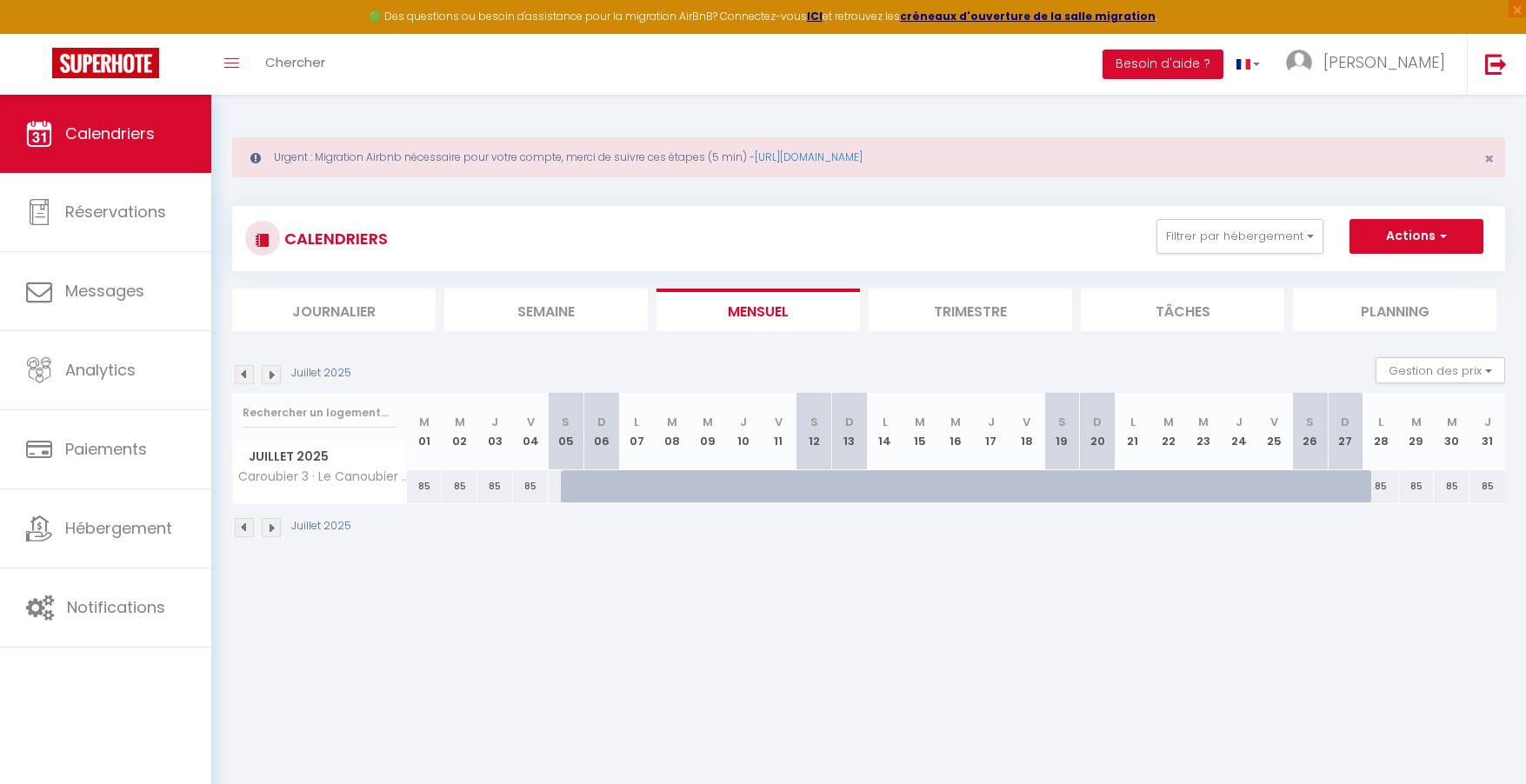
click at [242, 373] on img at bounding box center [244, 375] width 19 height 19
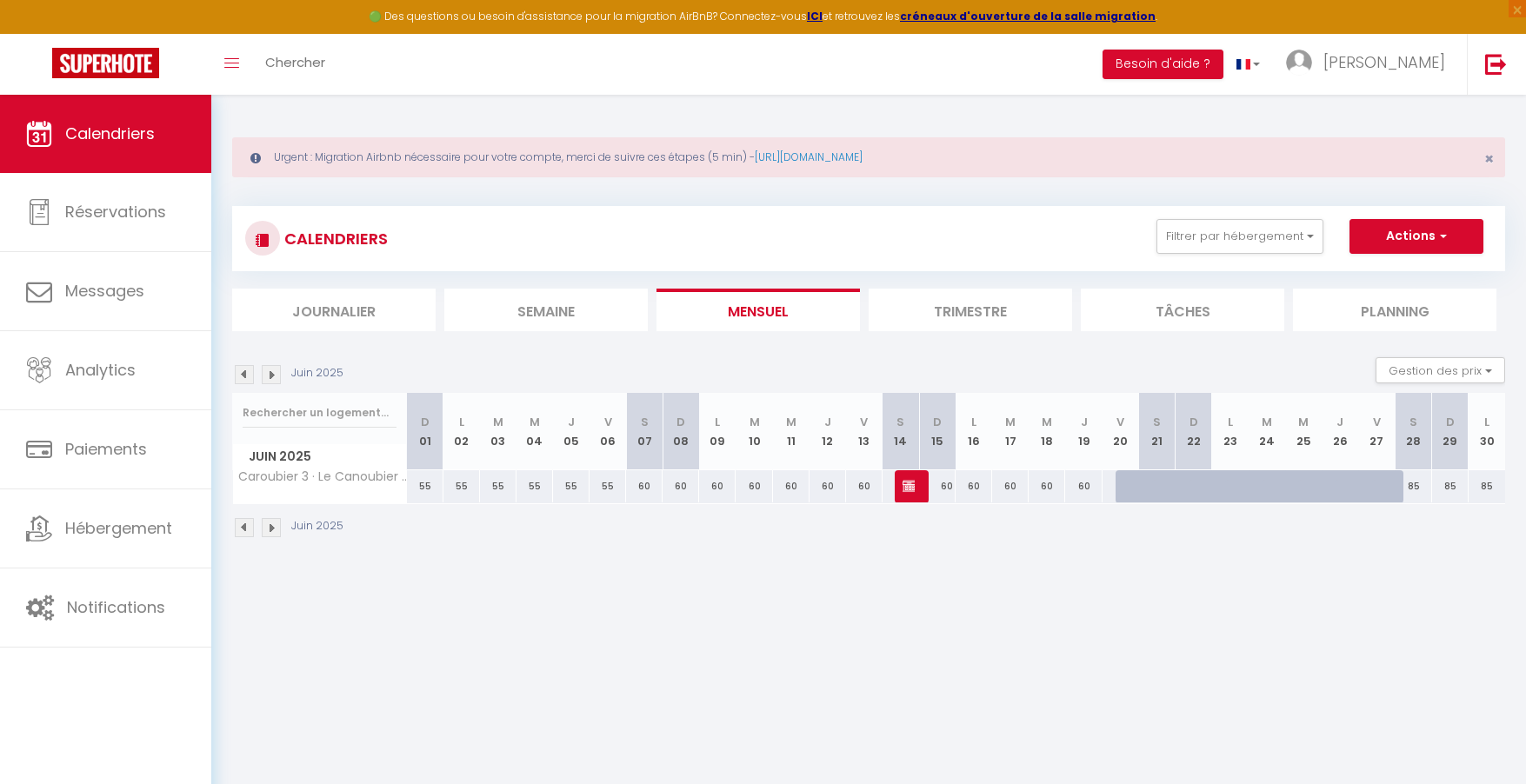
click at [242, 373] on img at bounding box center [244, 375] width 19 height 19
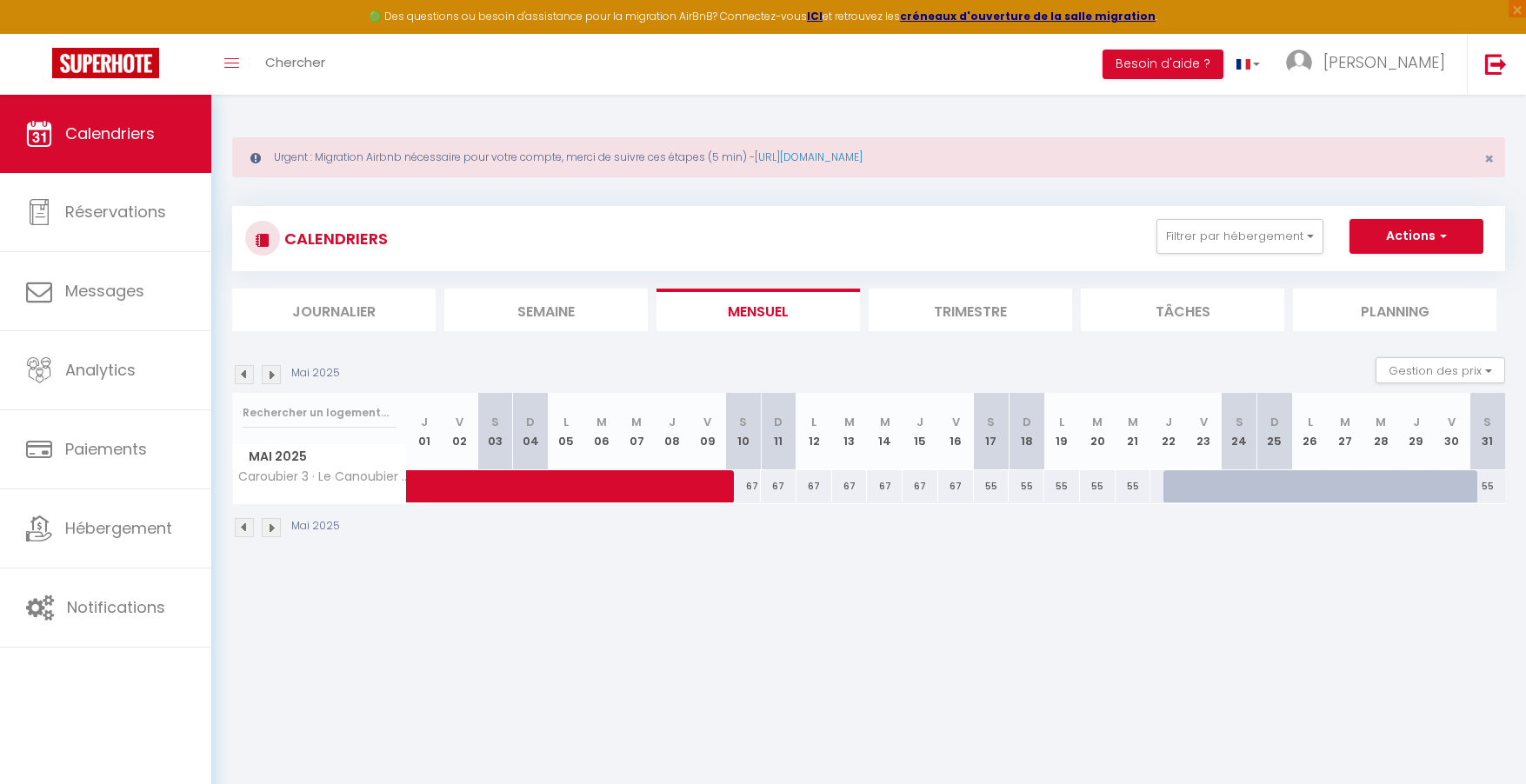
click at [251, 376] on img at bounding box center [244, 375] width 19 height 19
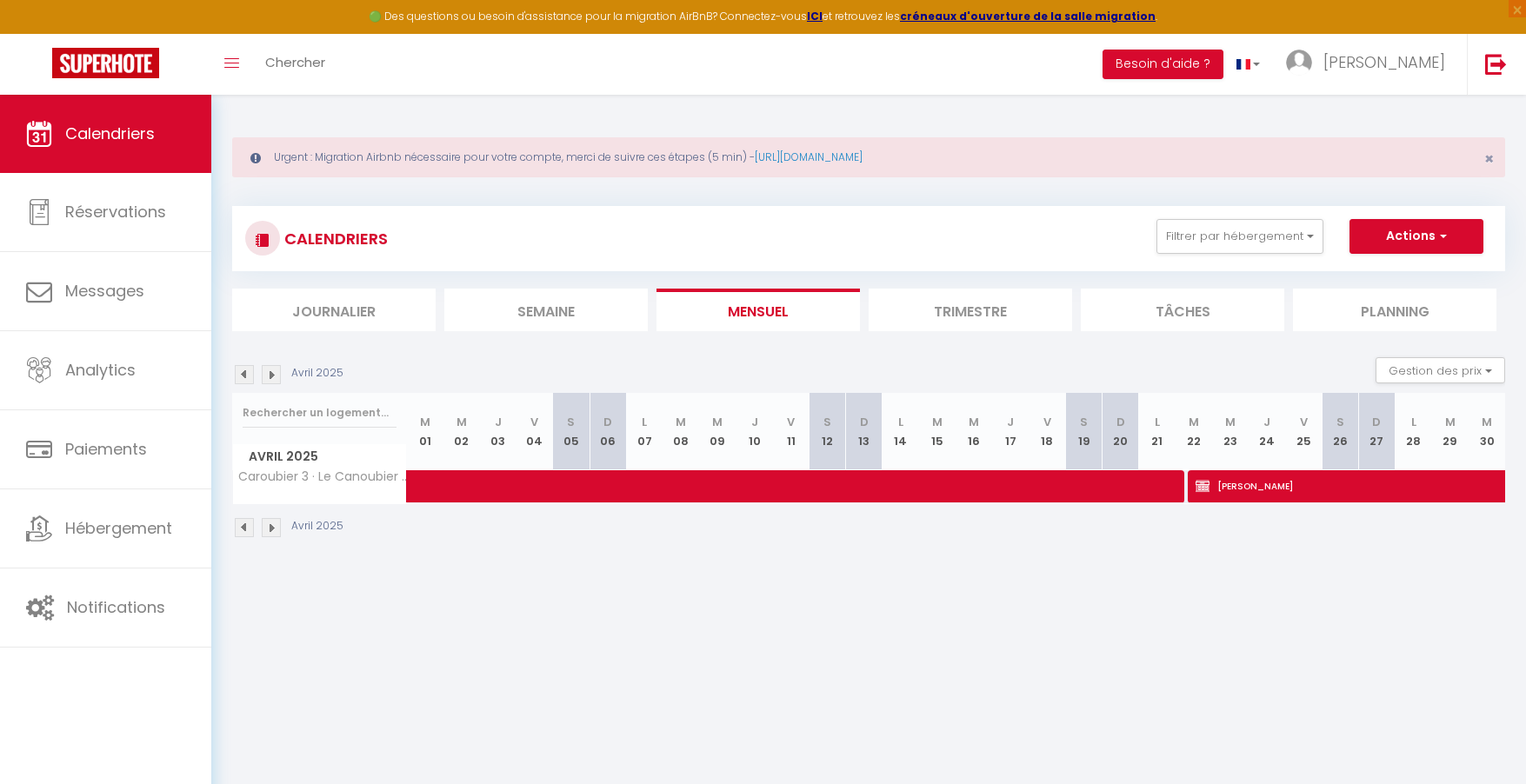
click at [287, 373] on div "Avril 2025" at bounding box center [290, 375] width 116 height 19
click at [280, 375] on img at bounding box center [272, 375] width 19 height 19
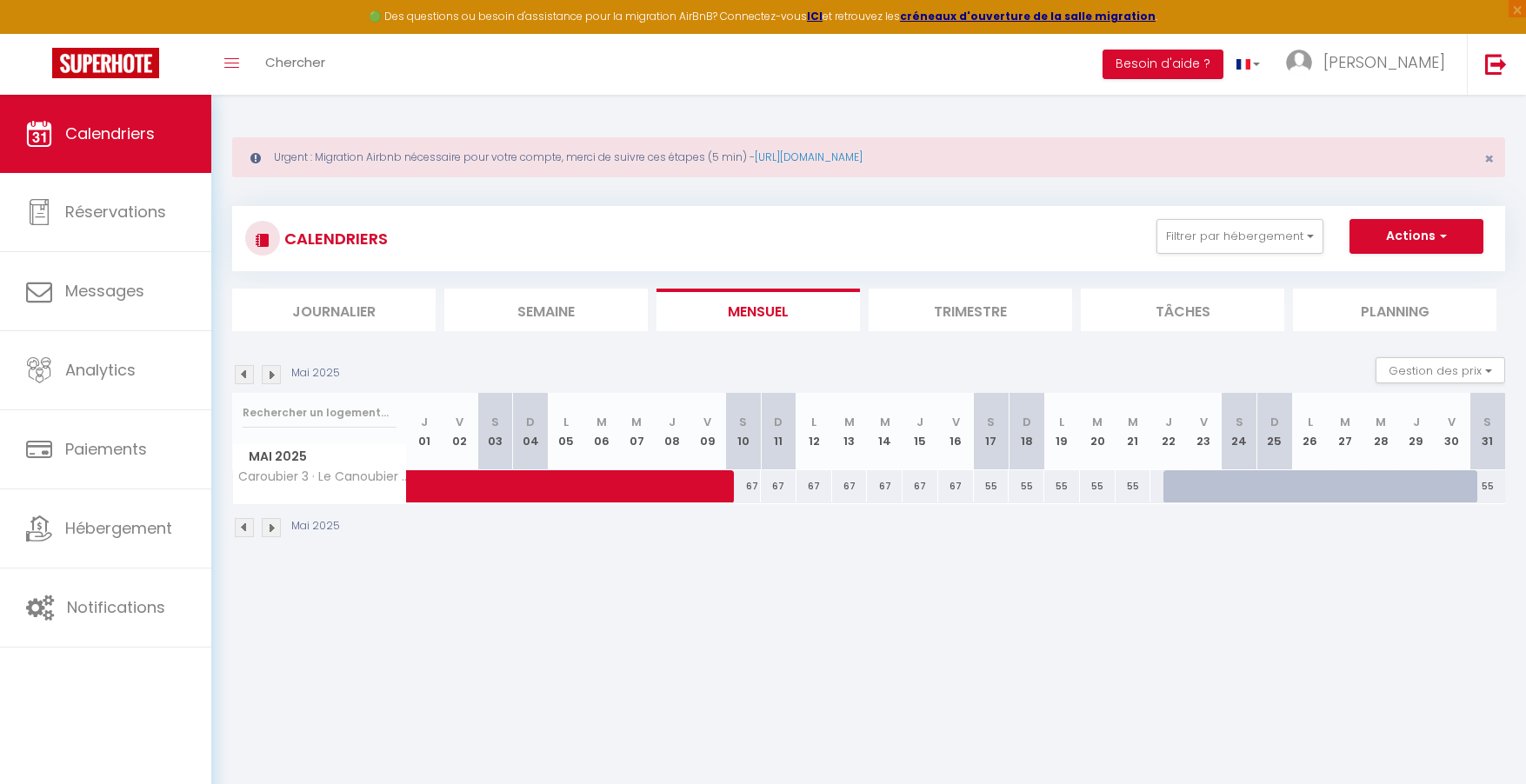
click at [280, 375] on img at bounding box center [272, 375] width 19 height 19
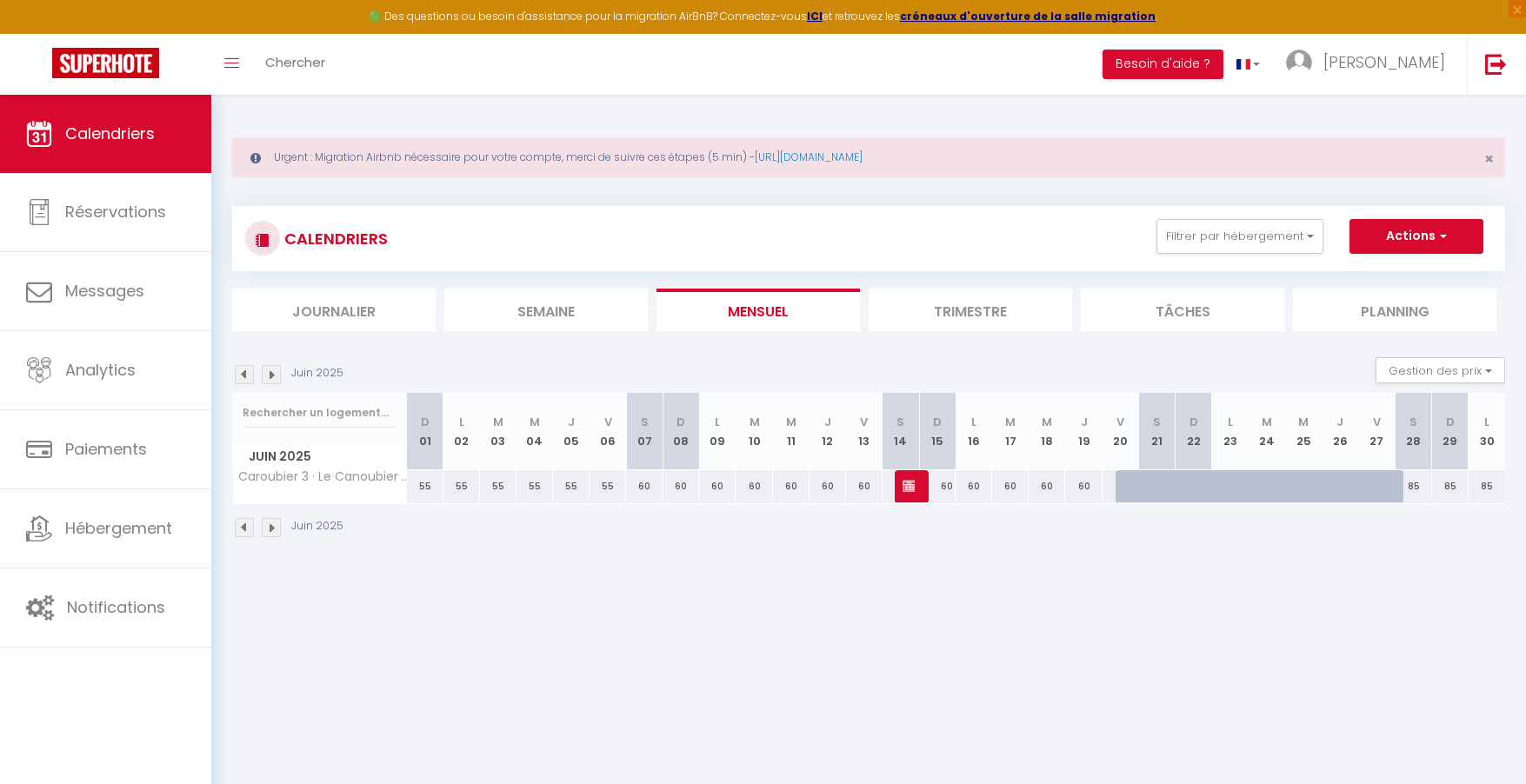
click at [274, 377] on img at bounding box center [272, 375] width 19 height 19
